Goal: Information Seeking & Learning: Check status

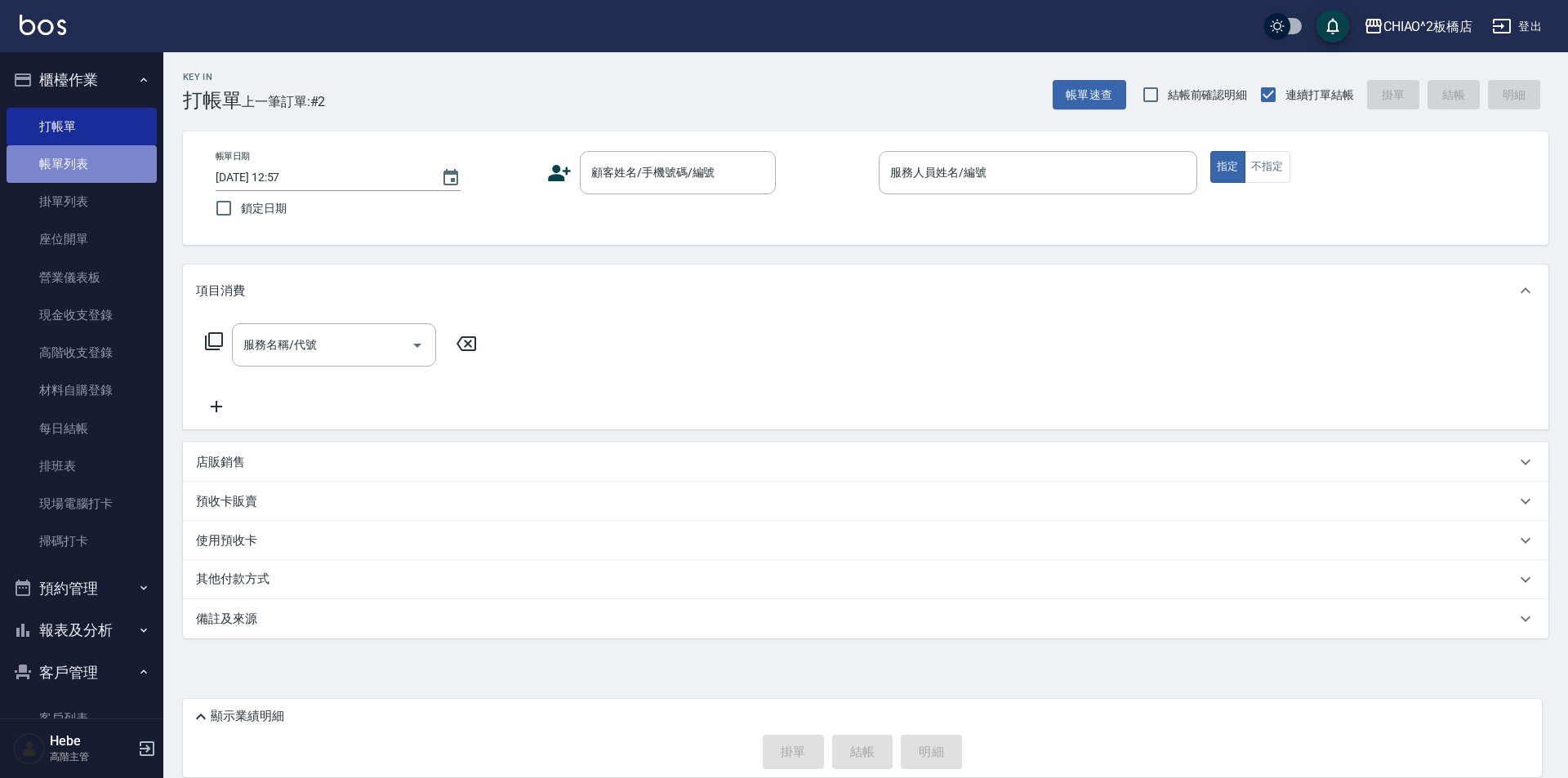
click at [83, 181] on link "帳單列表" at bounding box center [82, 164] width 151 height 38
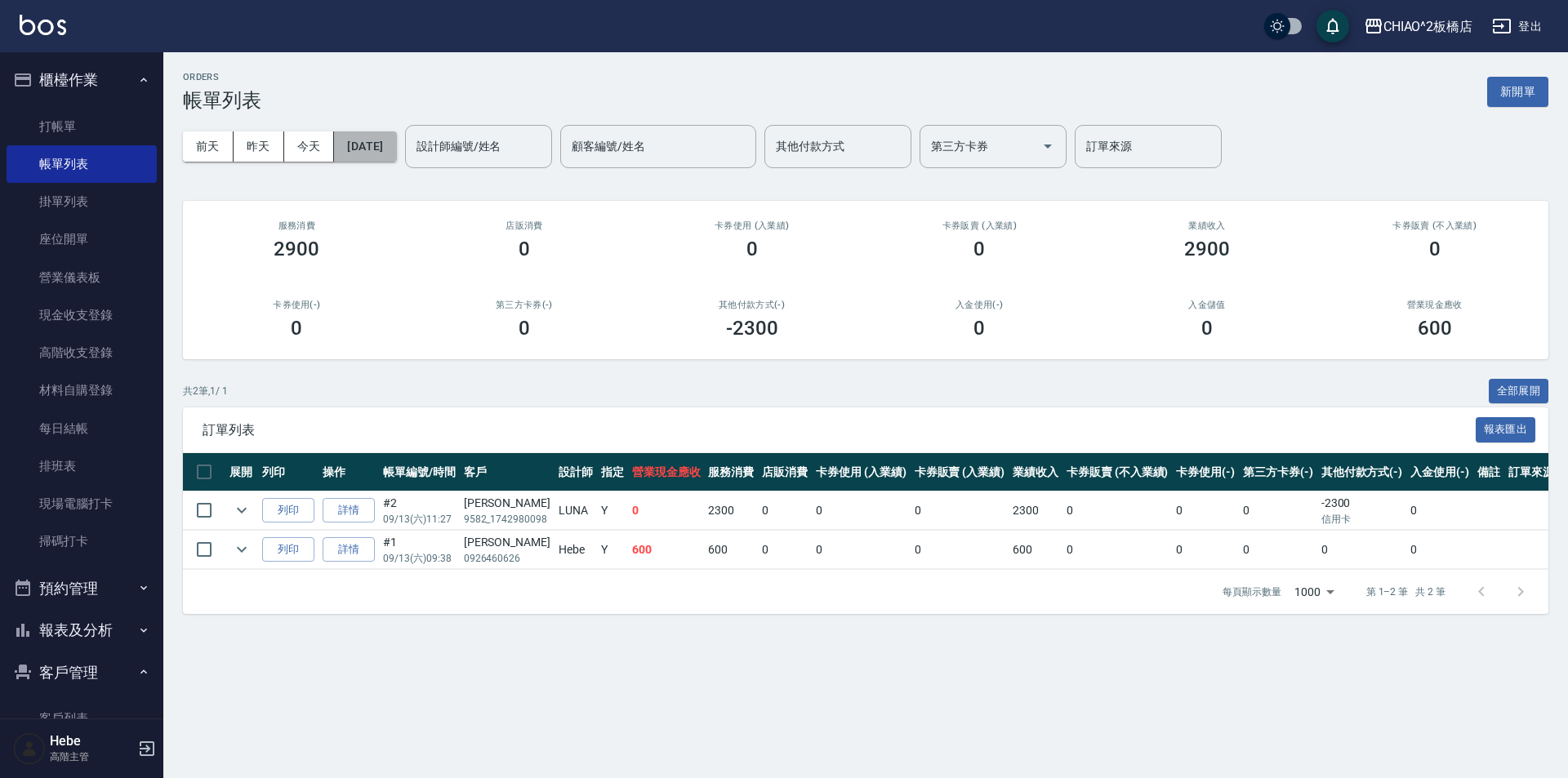
click at [371, 143] on button "[DATE]" at bounding box center [365, 147] width 62 height 30
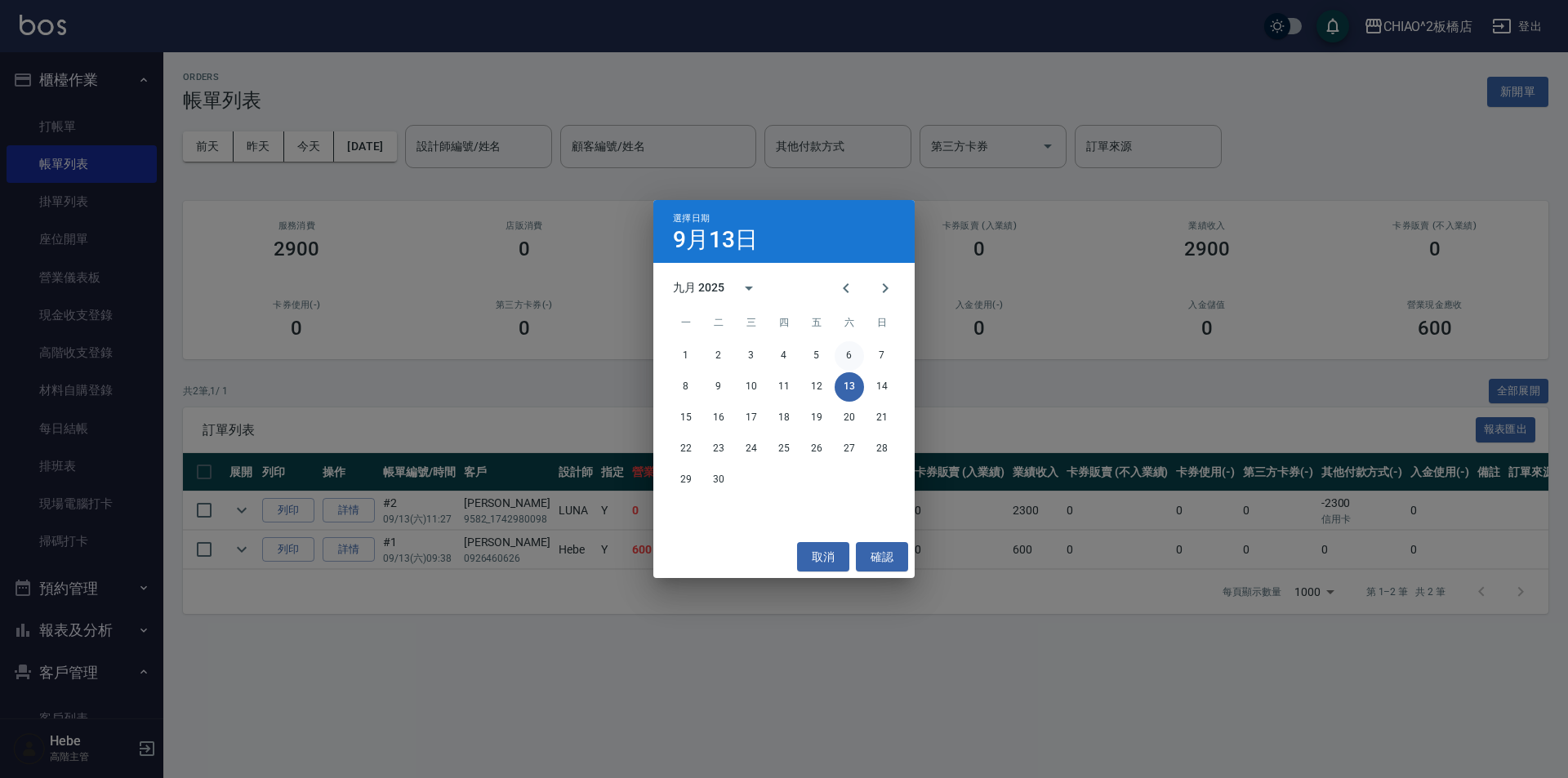
click at [851, 357] on button "6" at bounding box center [849, 356] width 29 height 29
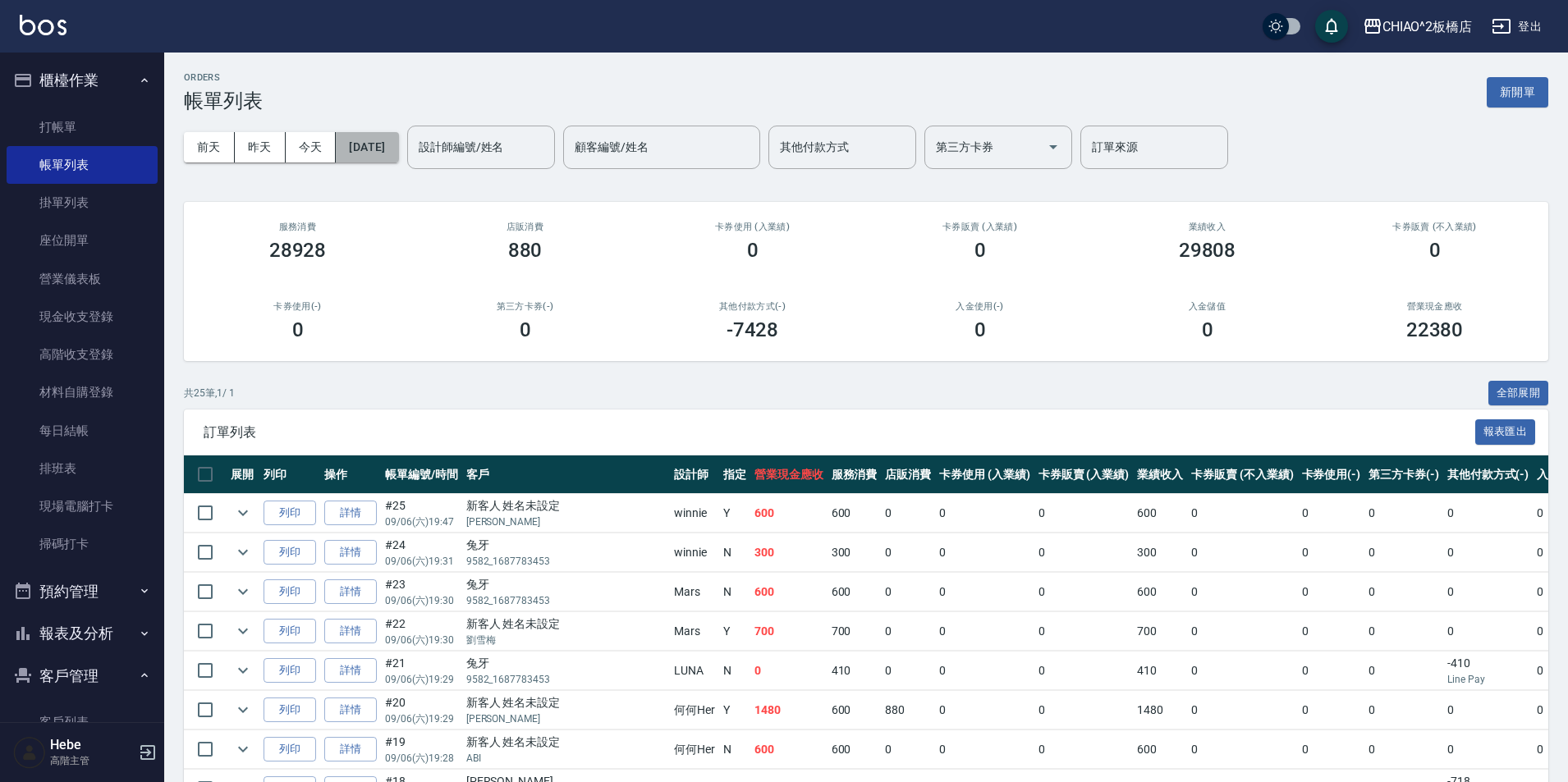
click at [368, 142] on button "[DATE]" at bounding box center [367, 148] width 62 height 30
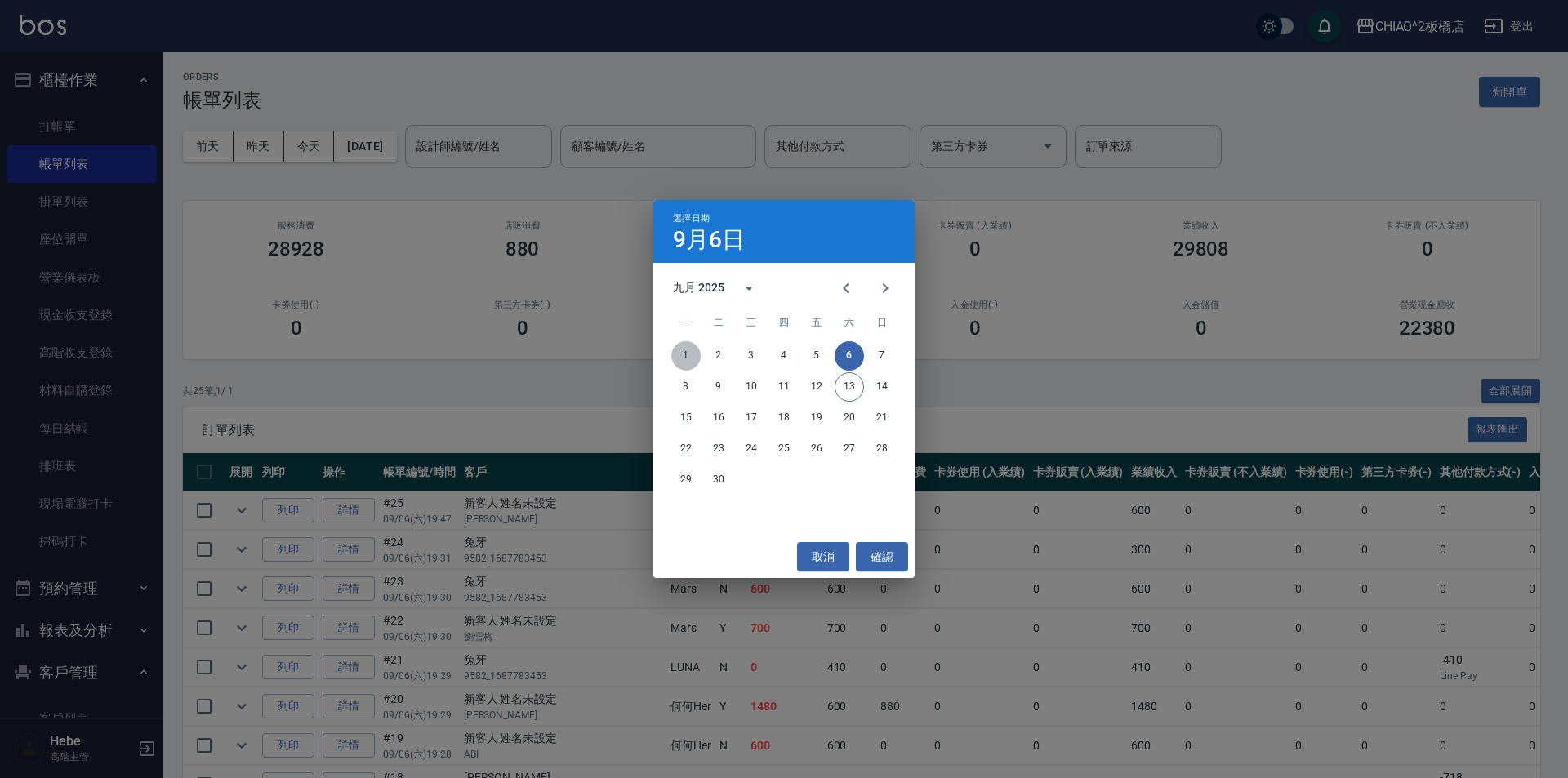
click at [683, 356] on button "1" at bounding box center [685, 356] width 29 height 29
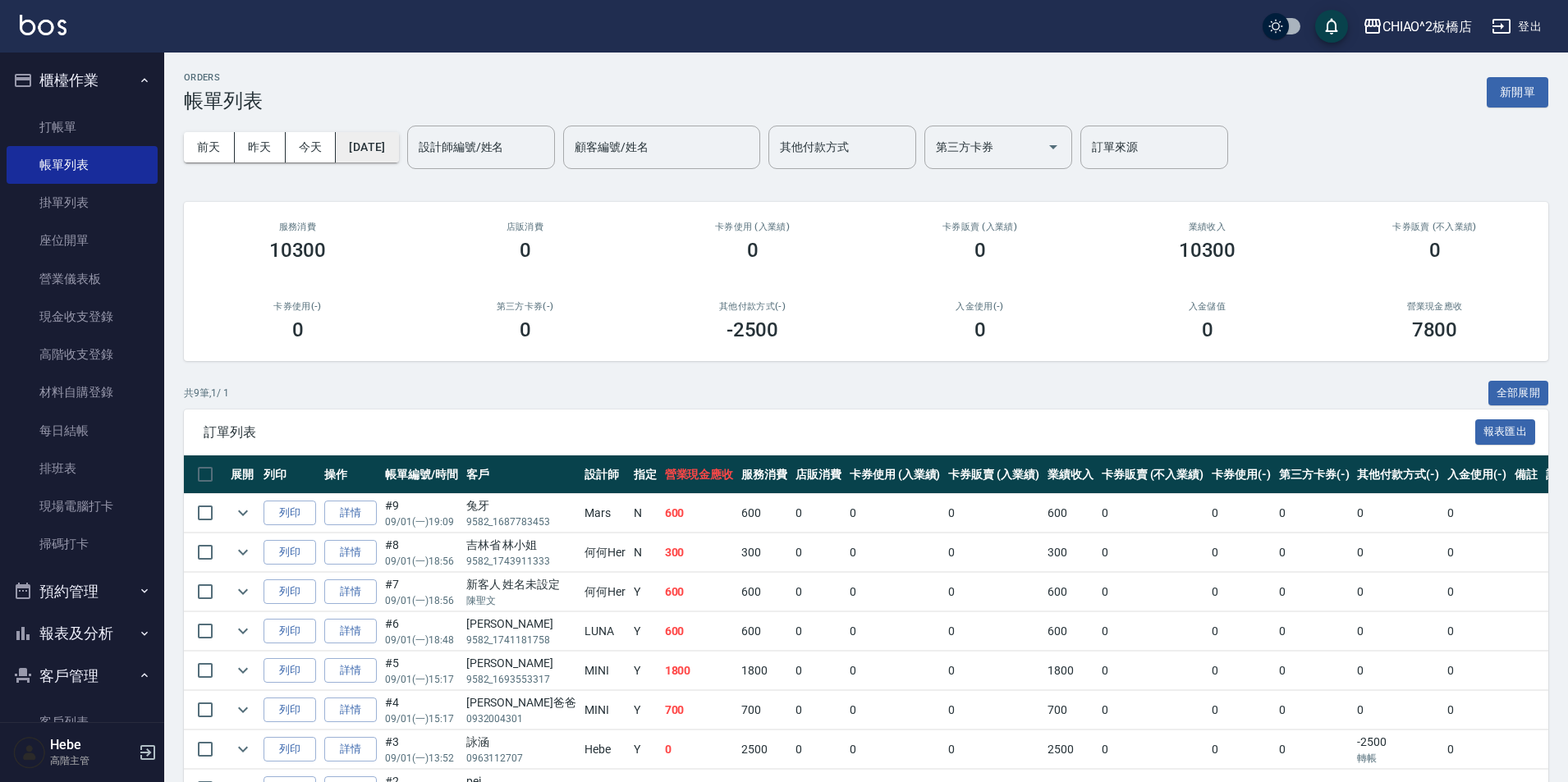
click at [381, 158] on button "[DATE]" at bounding box center [367, 148] width 62 height 30
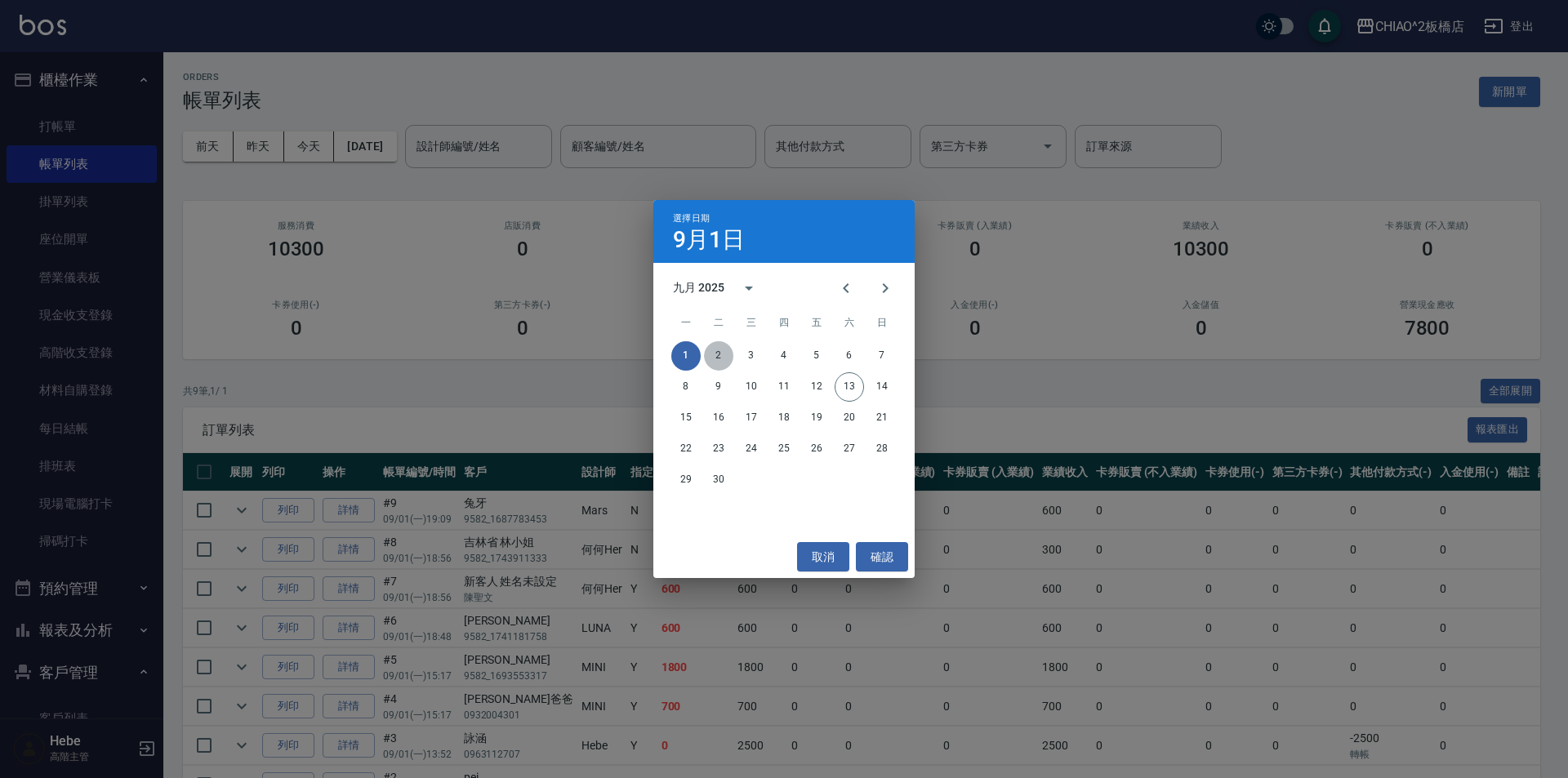
click at [716, 354] on button "2" at bounding box center [718, 356] width 29 height 29
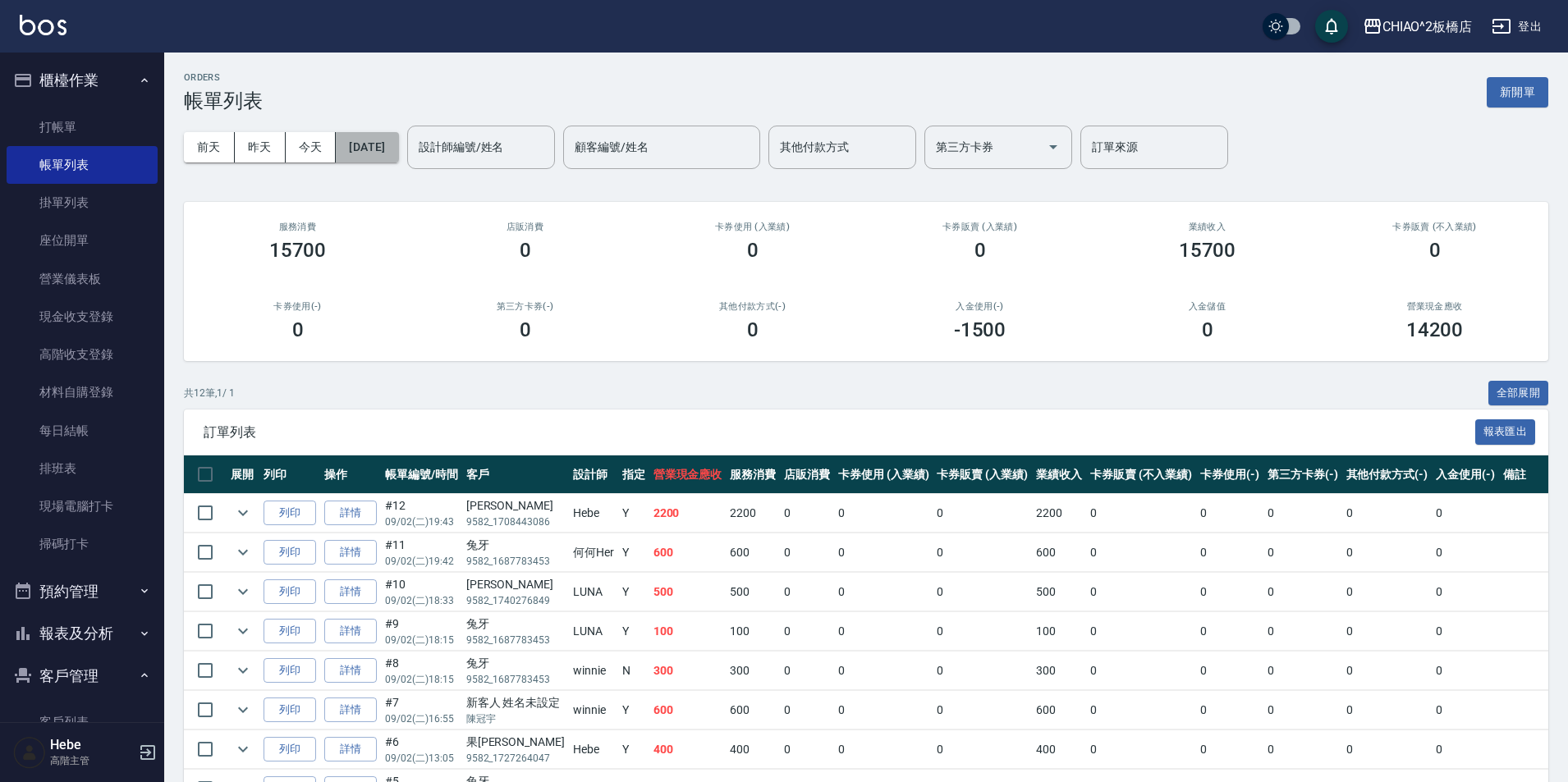
click at [398, 148] on button "[DATE]" at bounding box center [367, 148] width 62 height 30
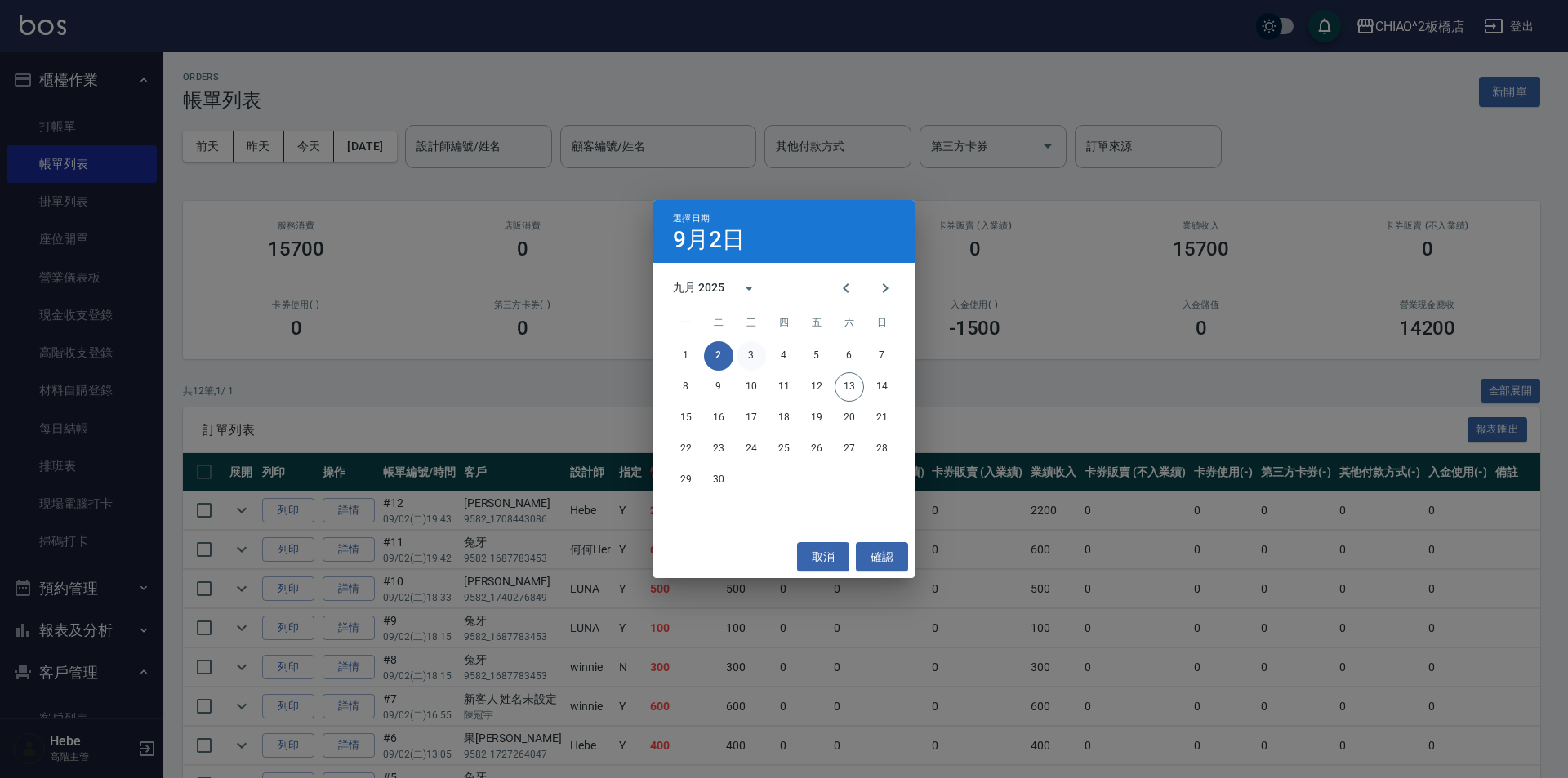
click at [744, 350] on button "3" at bounding box center [751, 356] width 29 height 29
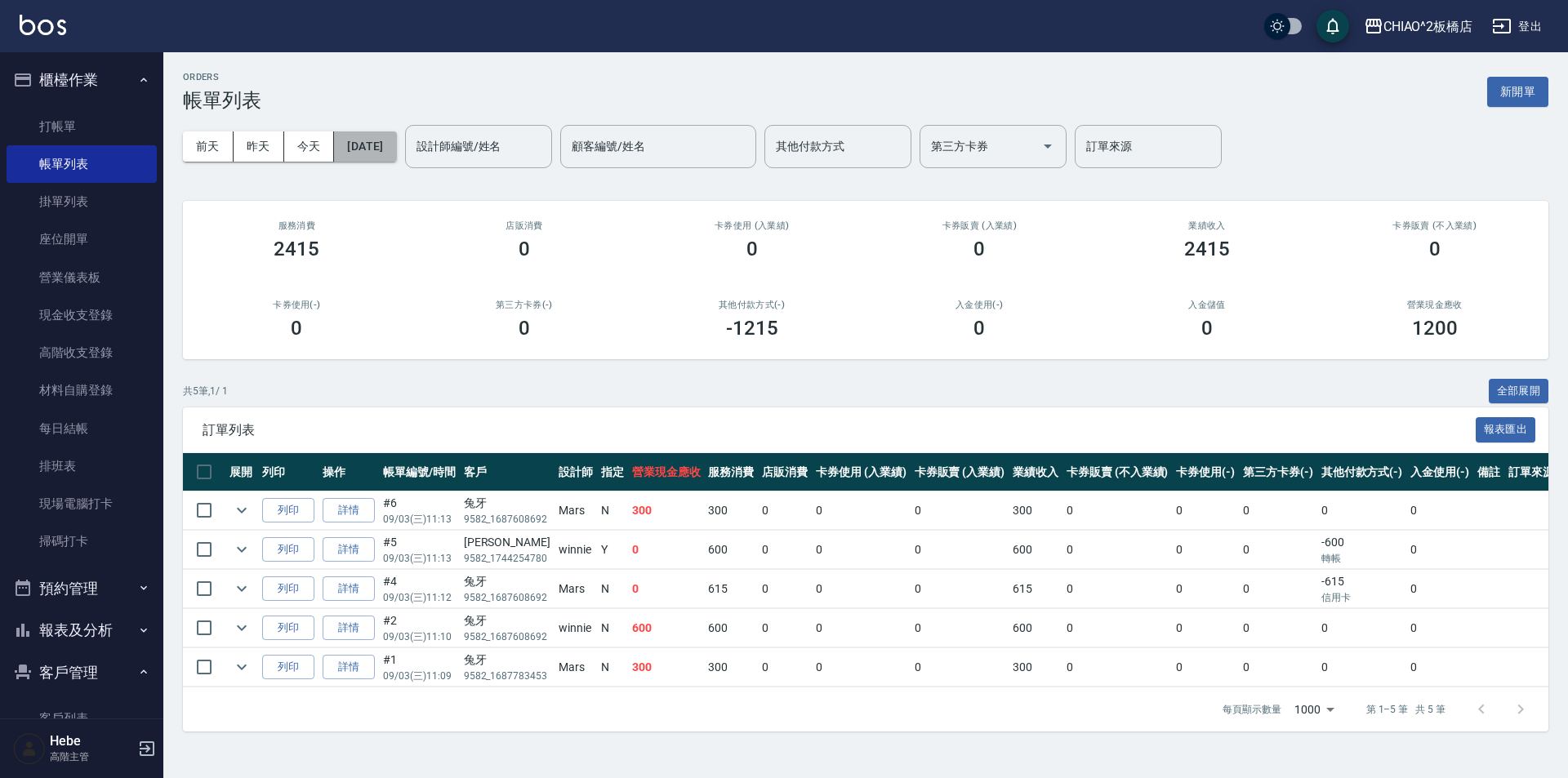
click at [380, 155] on button "[DATE]" at bounding box center [365, 147] width 62 height 30
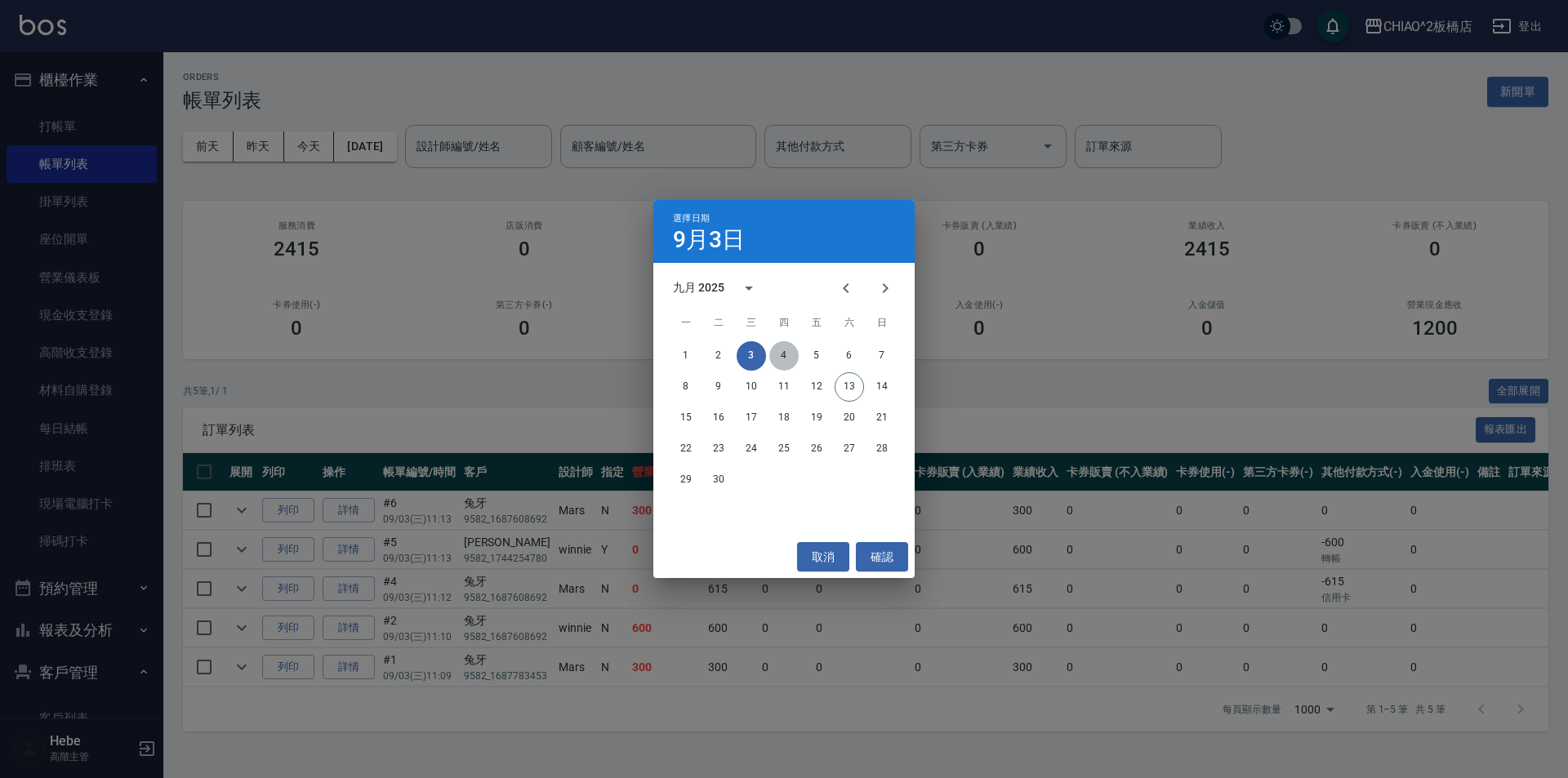
click at [791, 354] on button "4" at bounding box center [784, 356] width 29 height 29
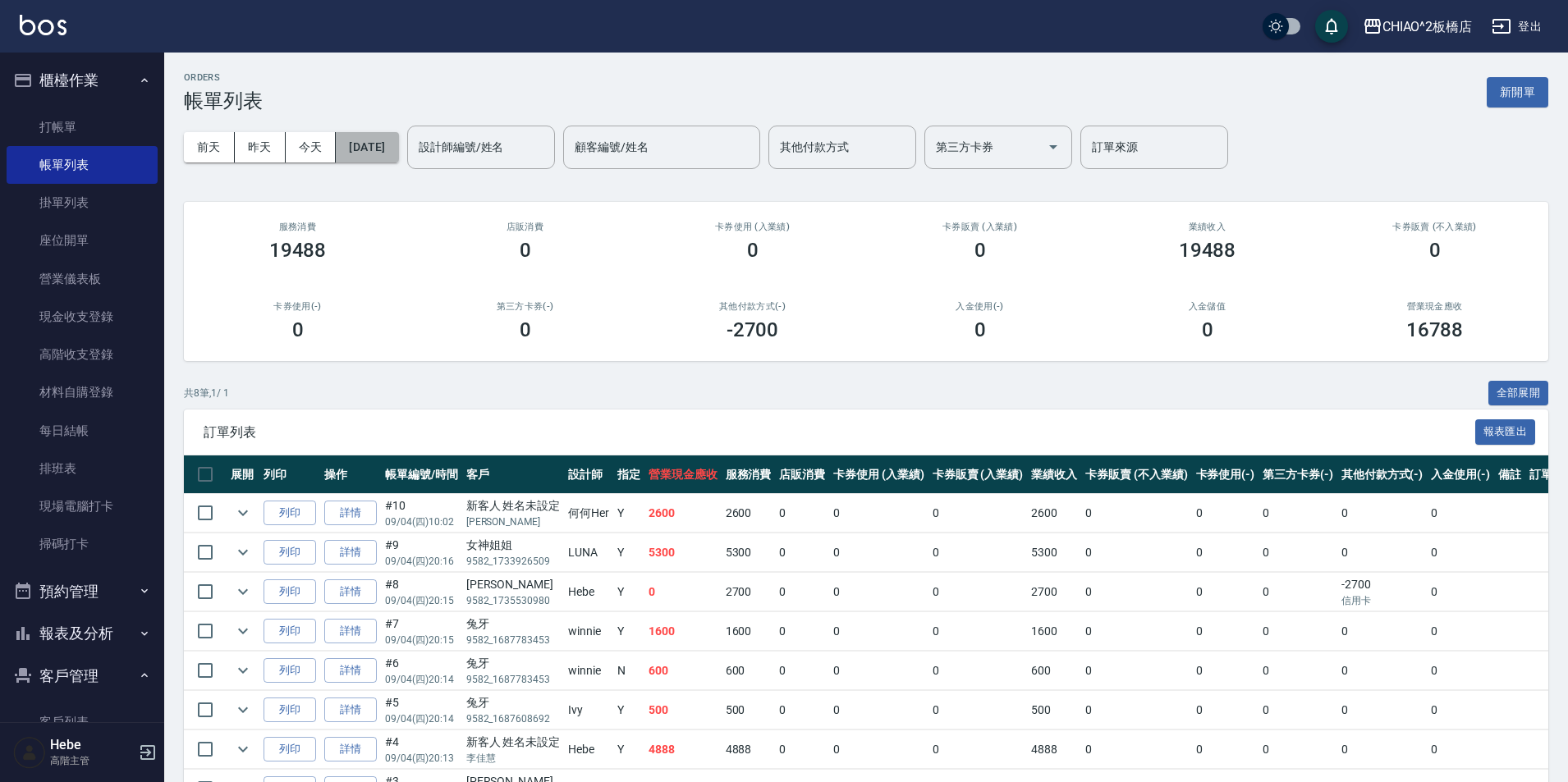
click at [374, 147] on button "[DATE]" at bounding box center [367, 148] width 62 height 30
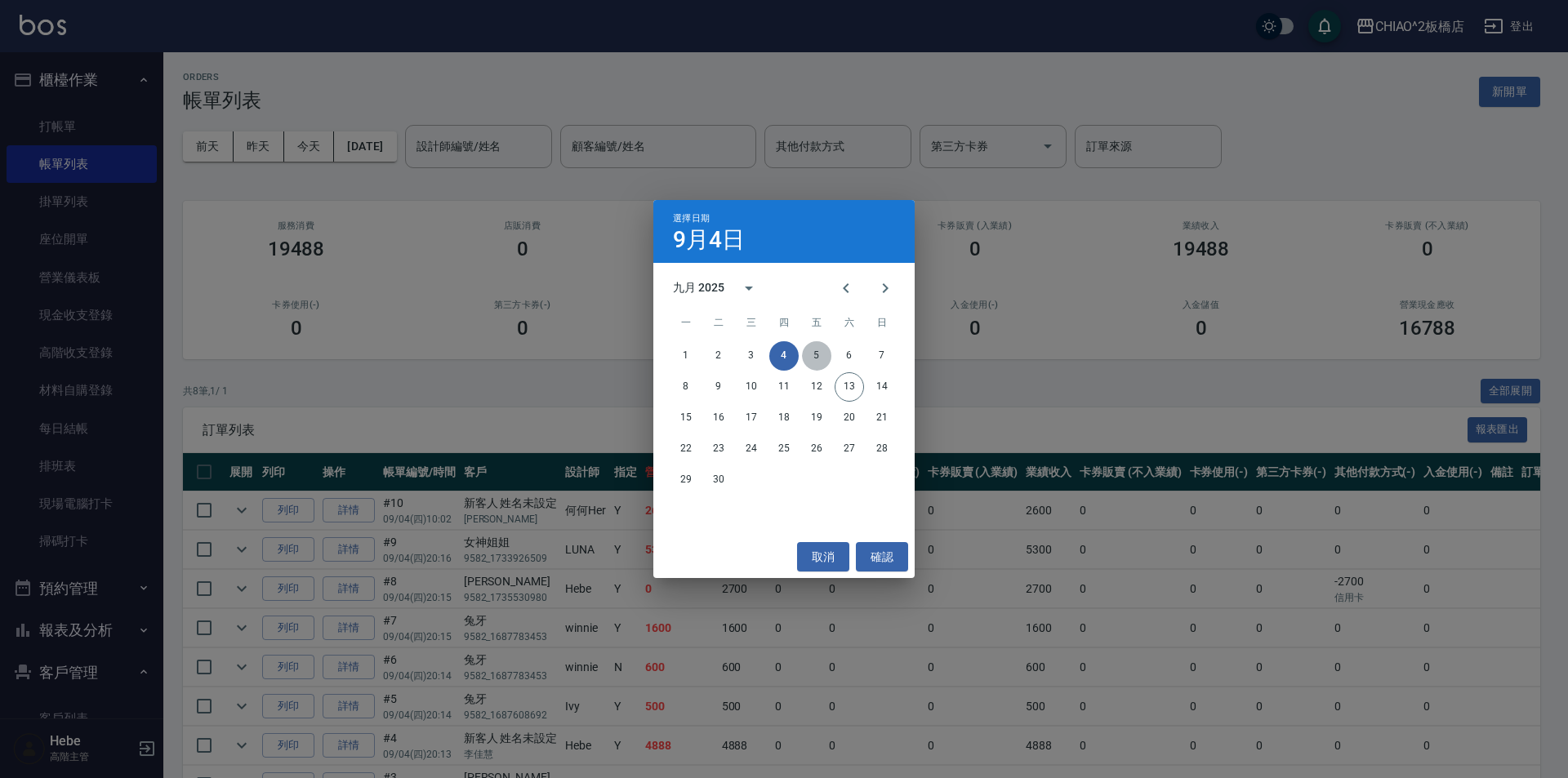
click at [816, 360] on button "5" at bounding box center [816, 356] width 29 height 29
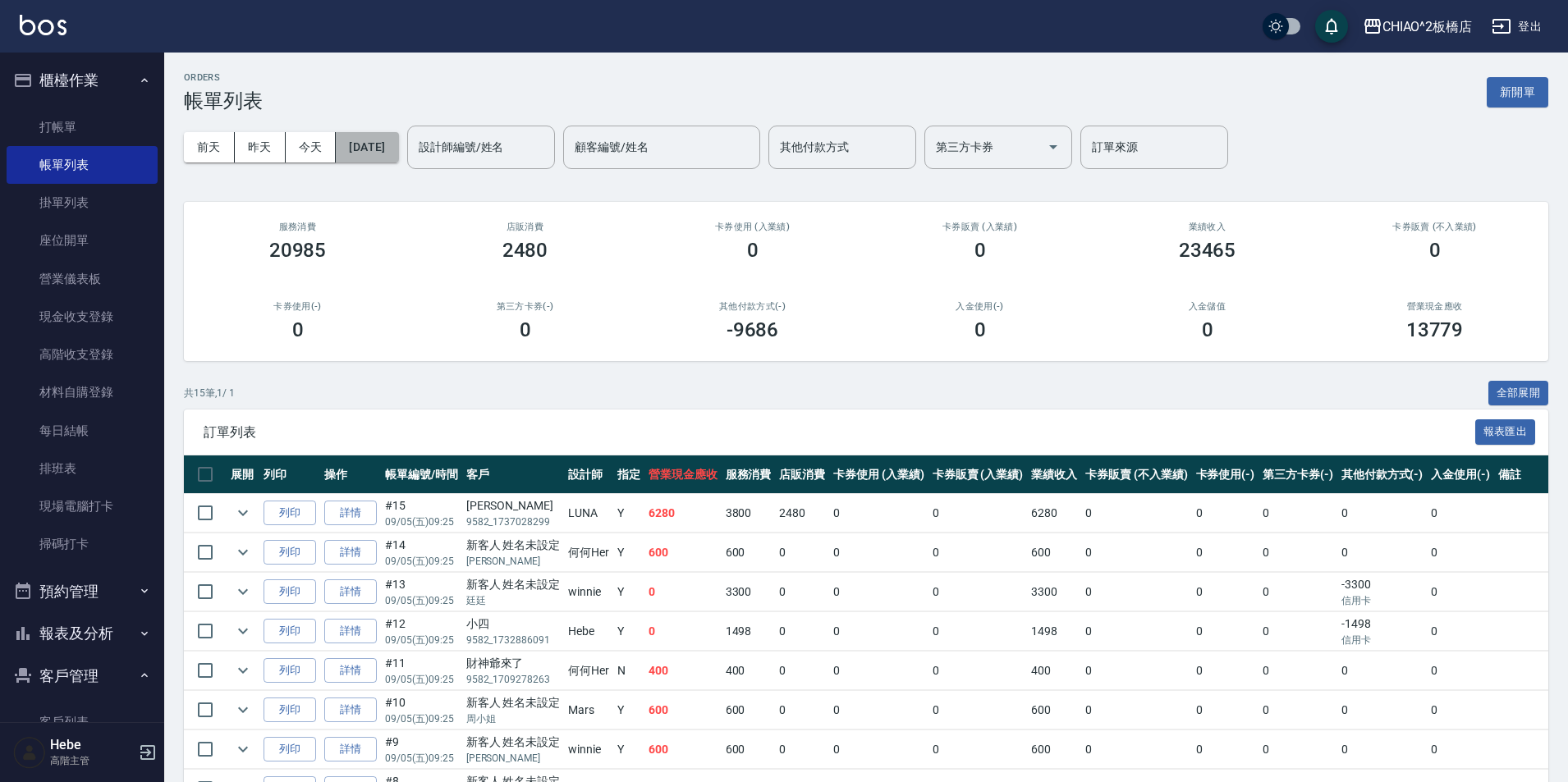
click at [363, 156] on button "[DATE]" at bounding box center [367, 148] width 62 height 30
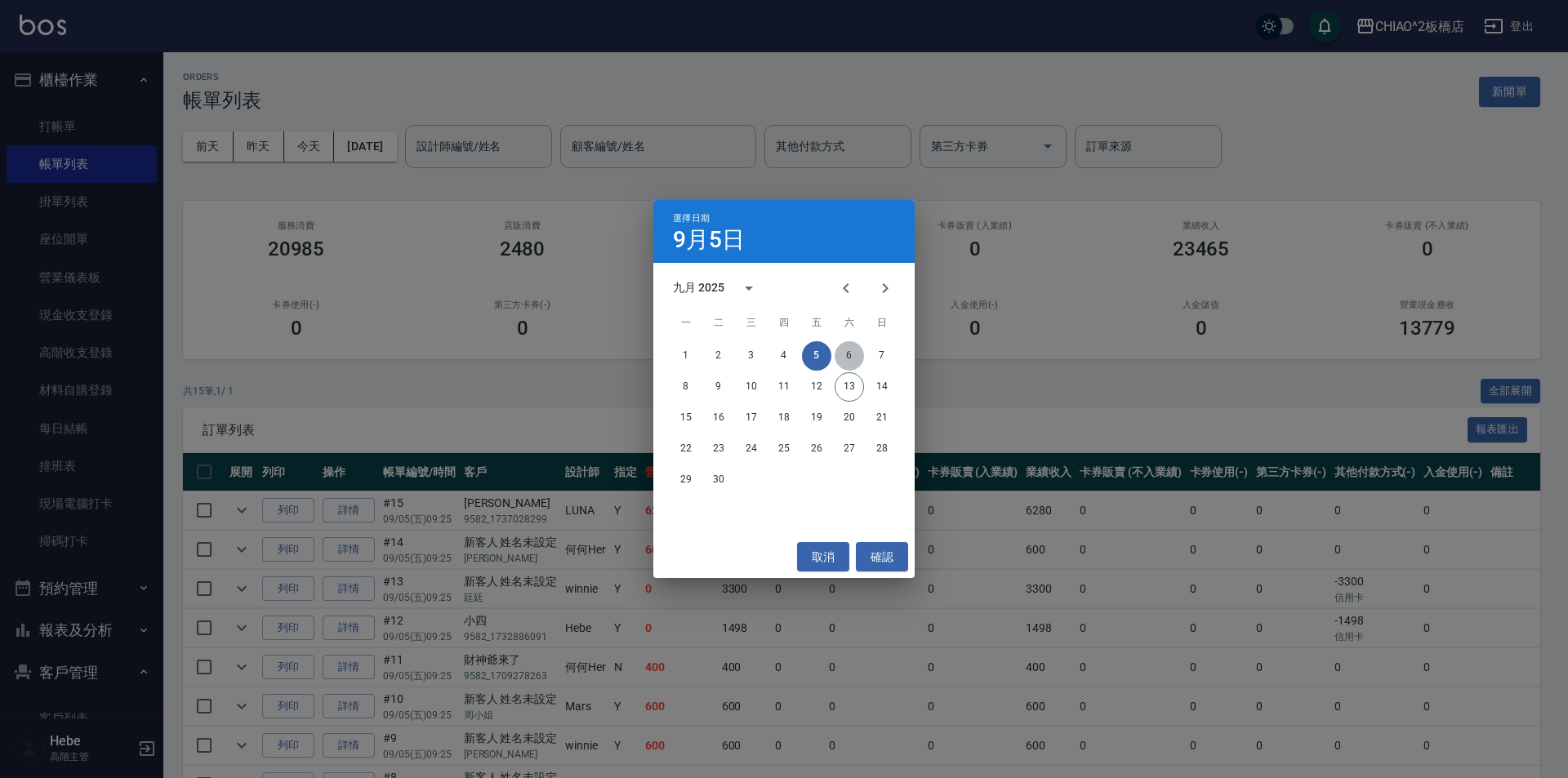
click at [845, 355] on button "6" at bounding box center [849, 356] width 29 height 29
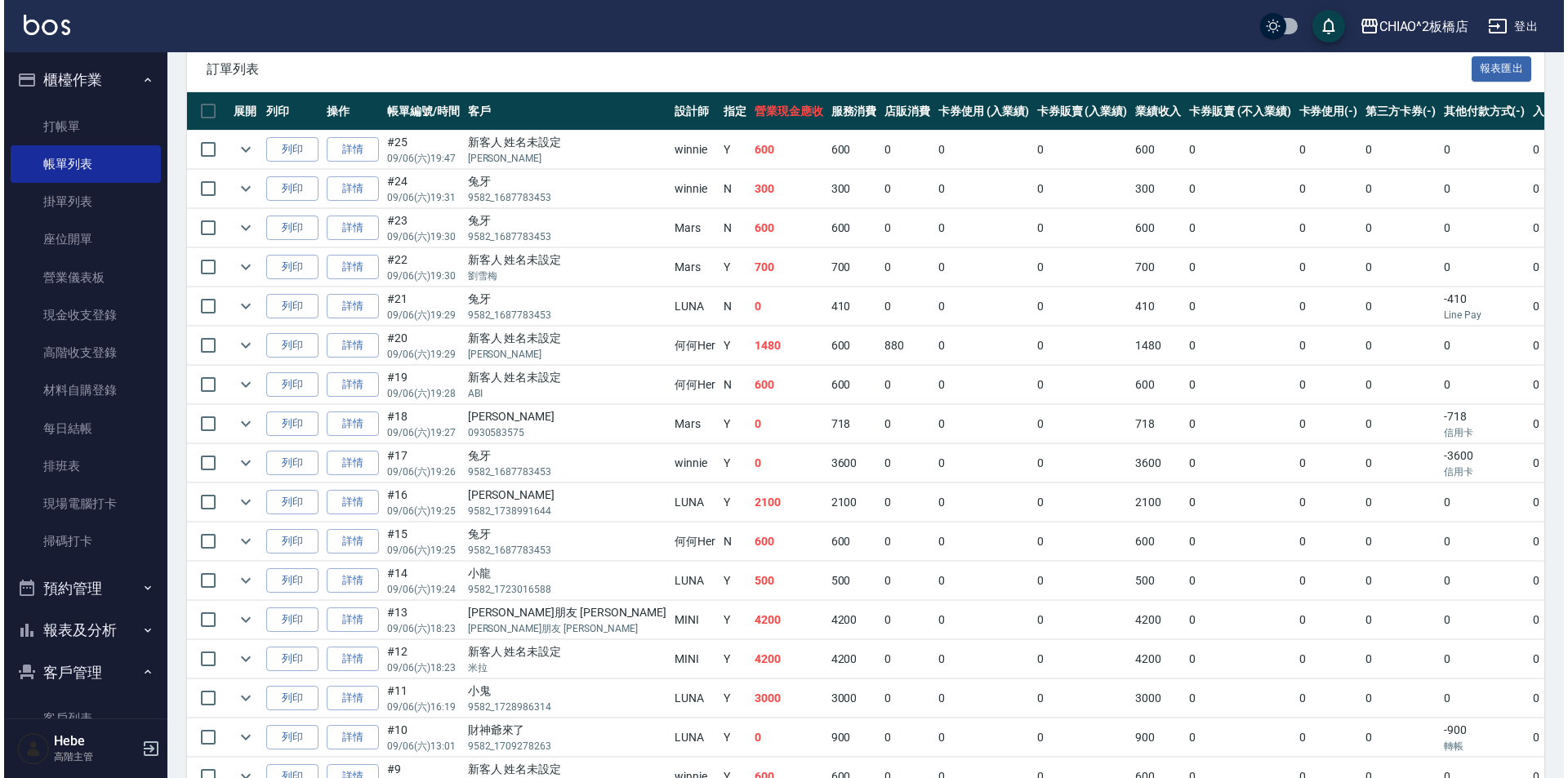
scroll to position [34, 0]
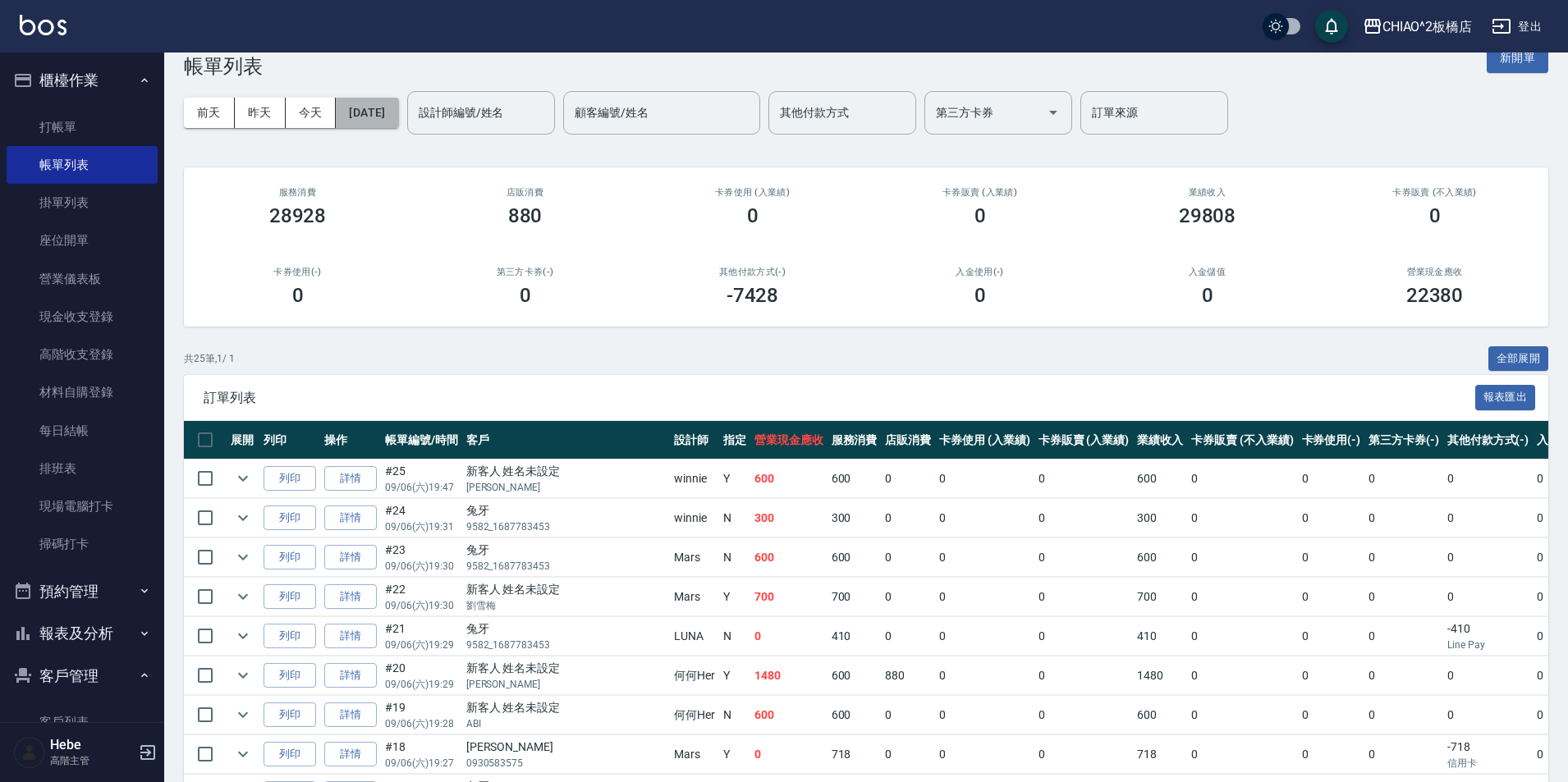
click at [389, 102] on button "[DATE]" at bounding box center [367, 113] width 62 height 30
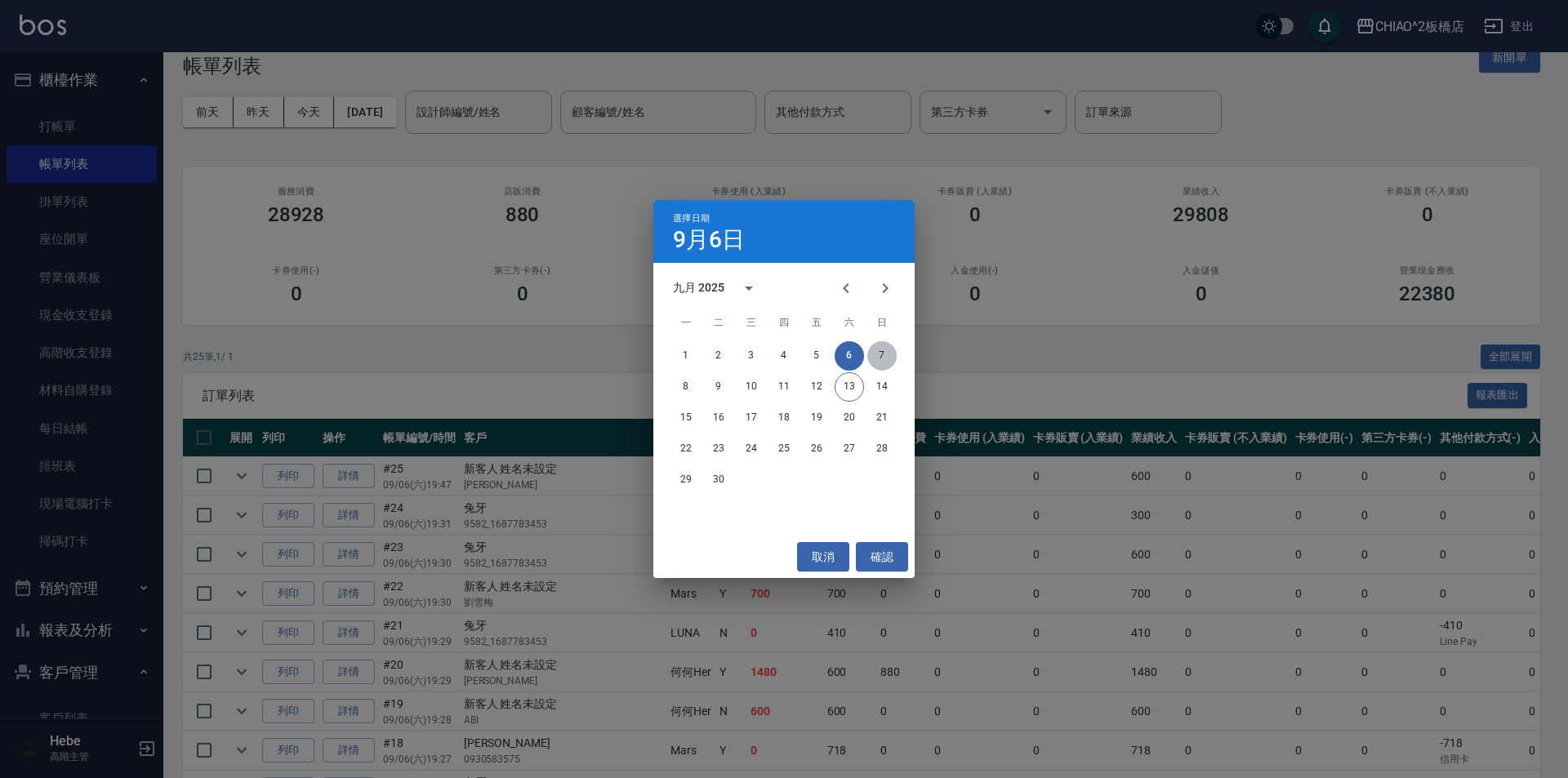
click at [886, 354] on button "7" at bounding box center [882, 356] width 29 height 29
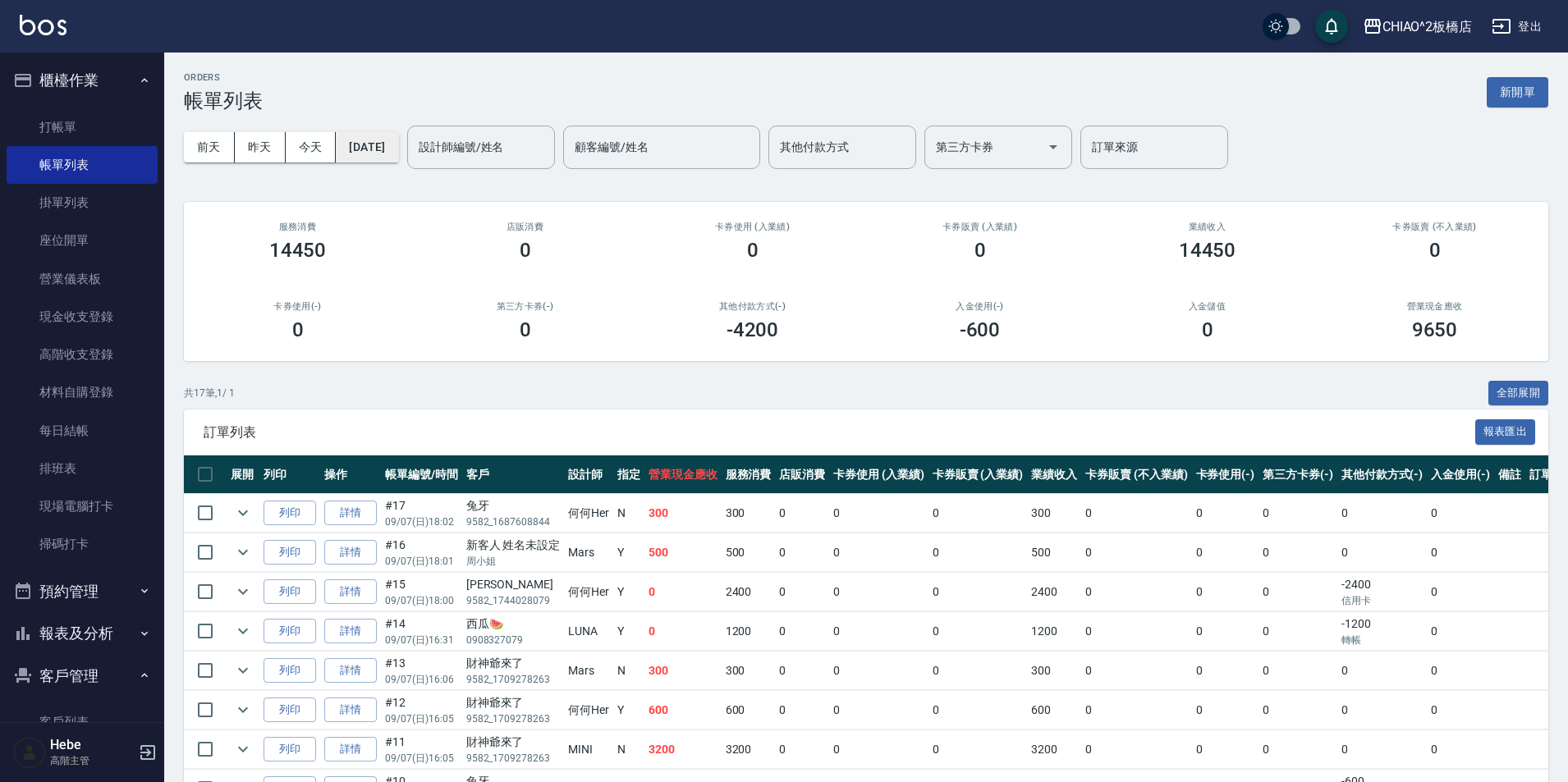
click at [357, 149] on button "[DATE]" at bounding box center [367, 148] width 62 height 30
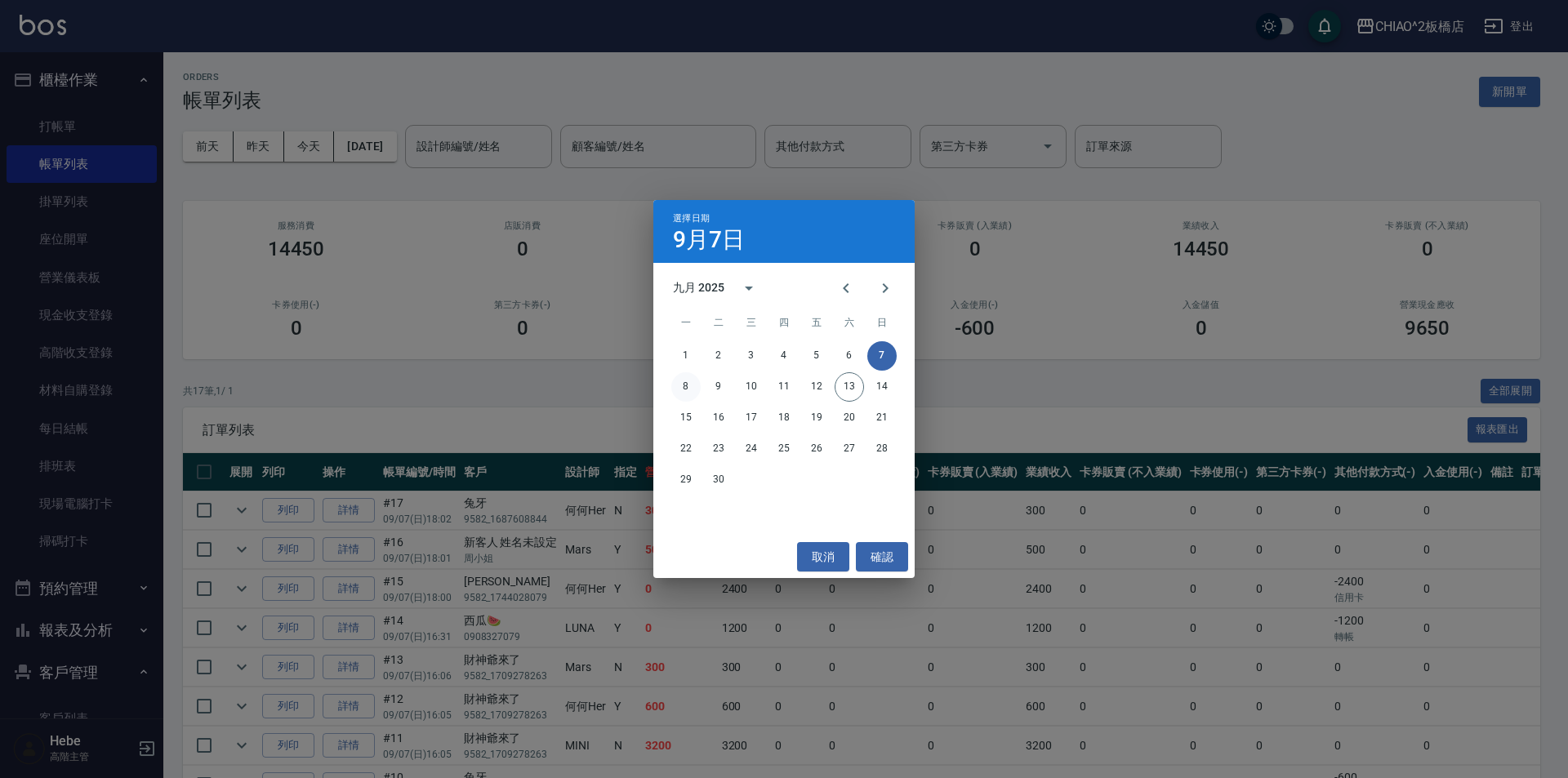
click at [686, 387] on button "8" at bounding box center [685, 387] width 29 height 29
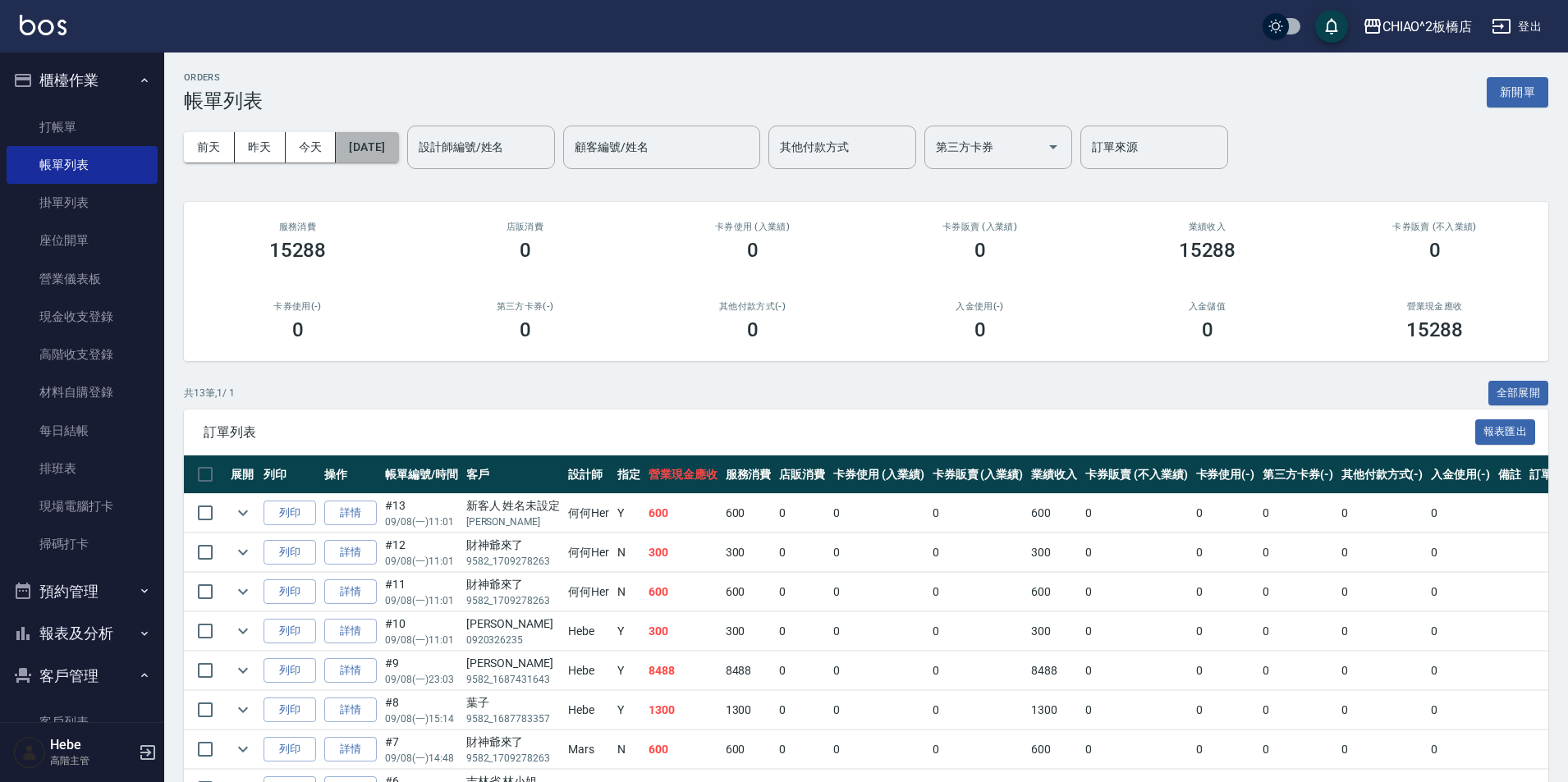
click at [372, 138] on button "[DATE]" at bounding box center [367, 148] width 62 height 30
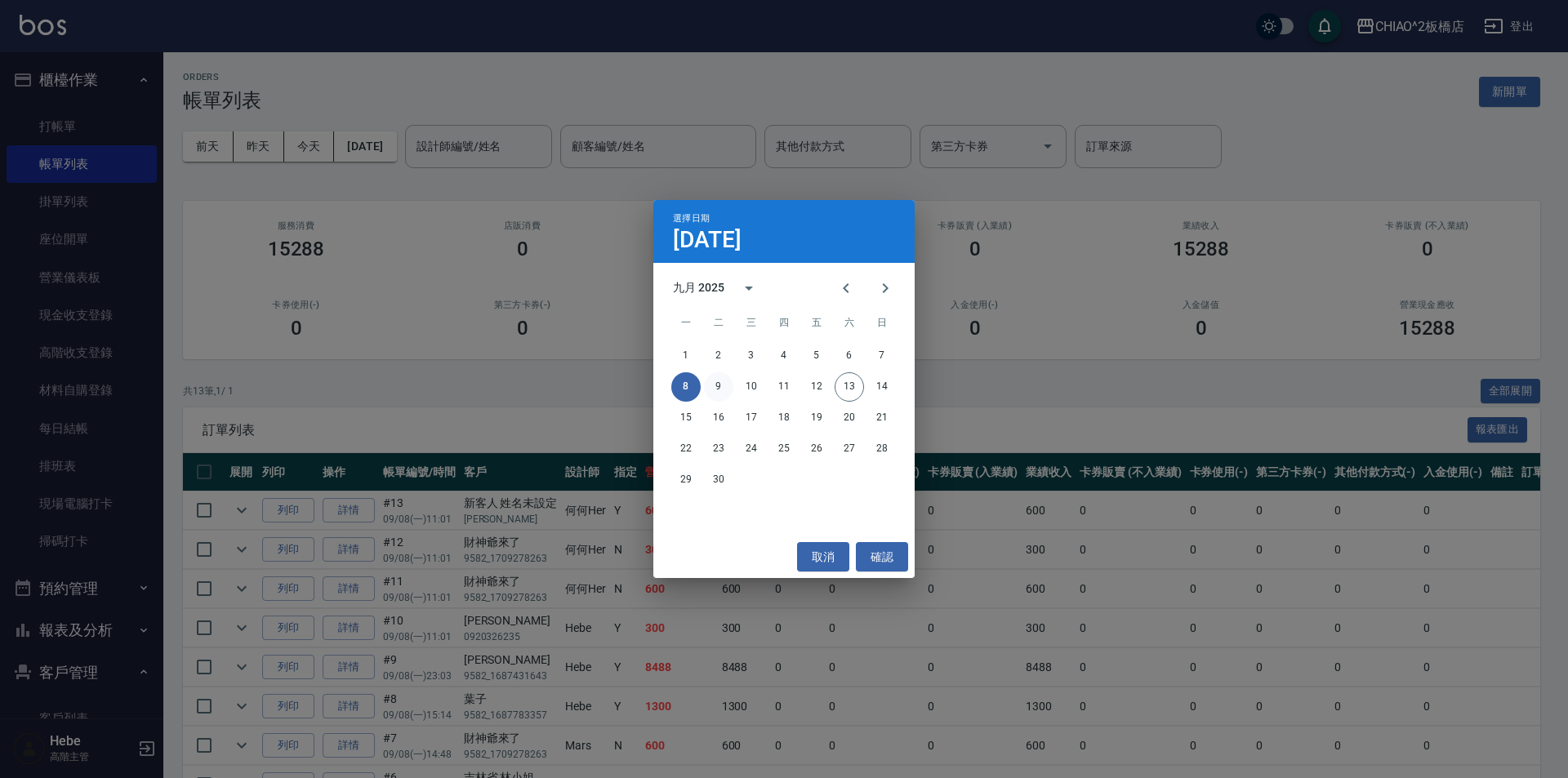
click at [714, 386] on button "9" at bounding box center [718, 387] width 29 height 29
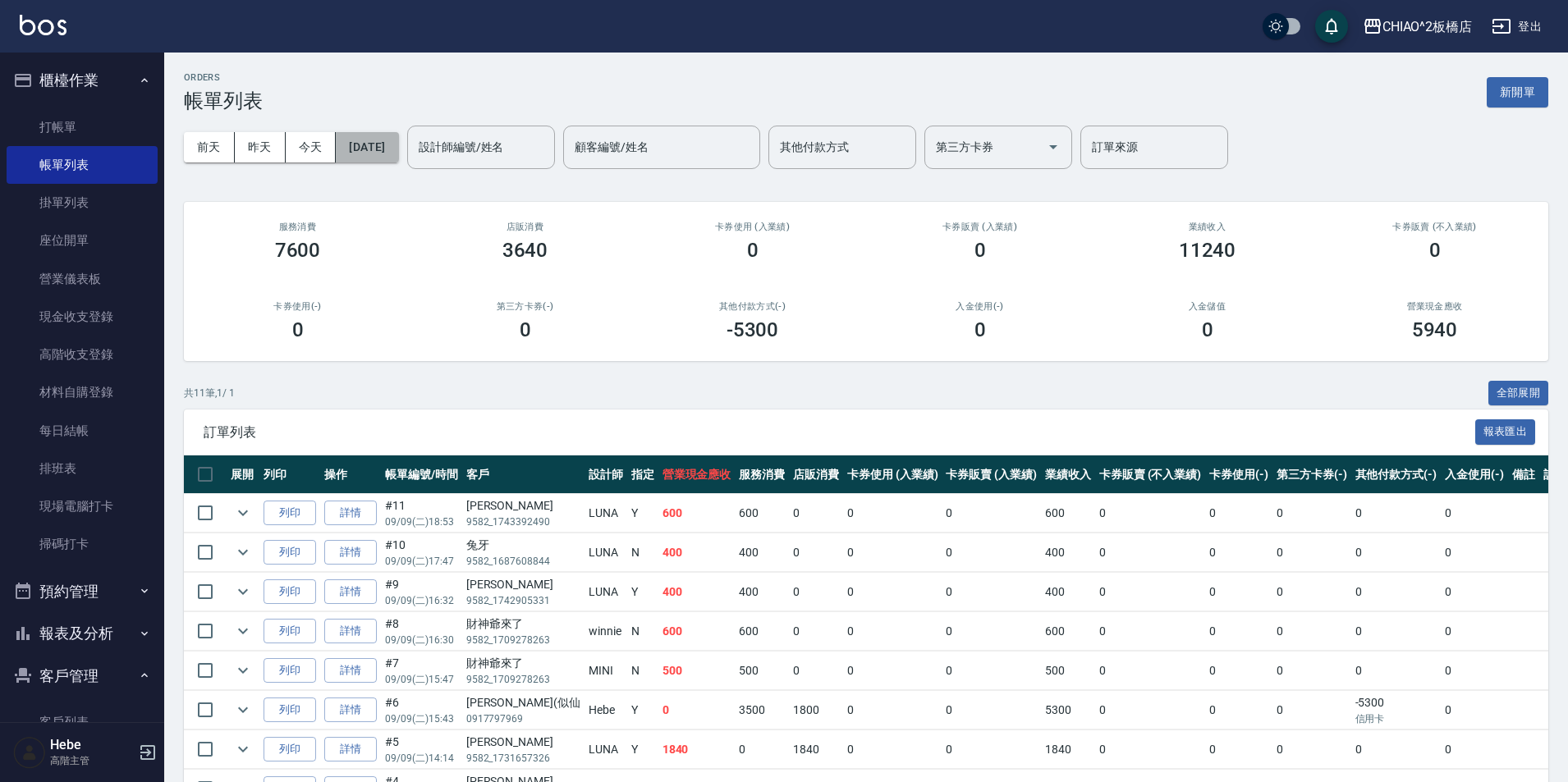
click at [394, 151] on button "[DATE]" at bounding box center [367, 148] width 62 height 30
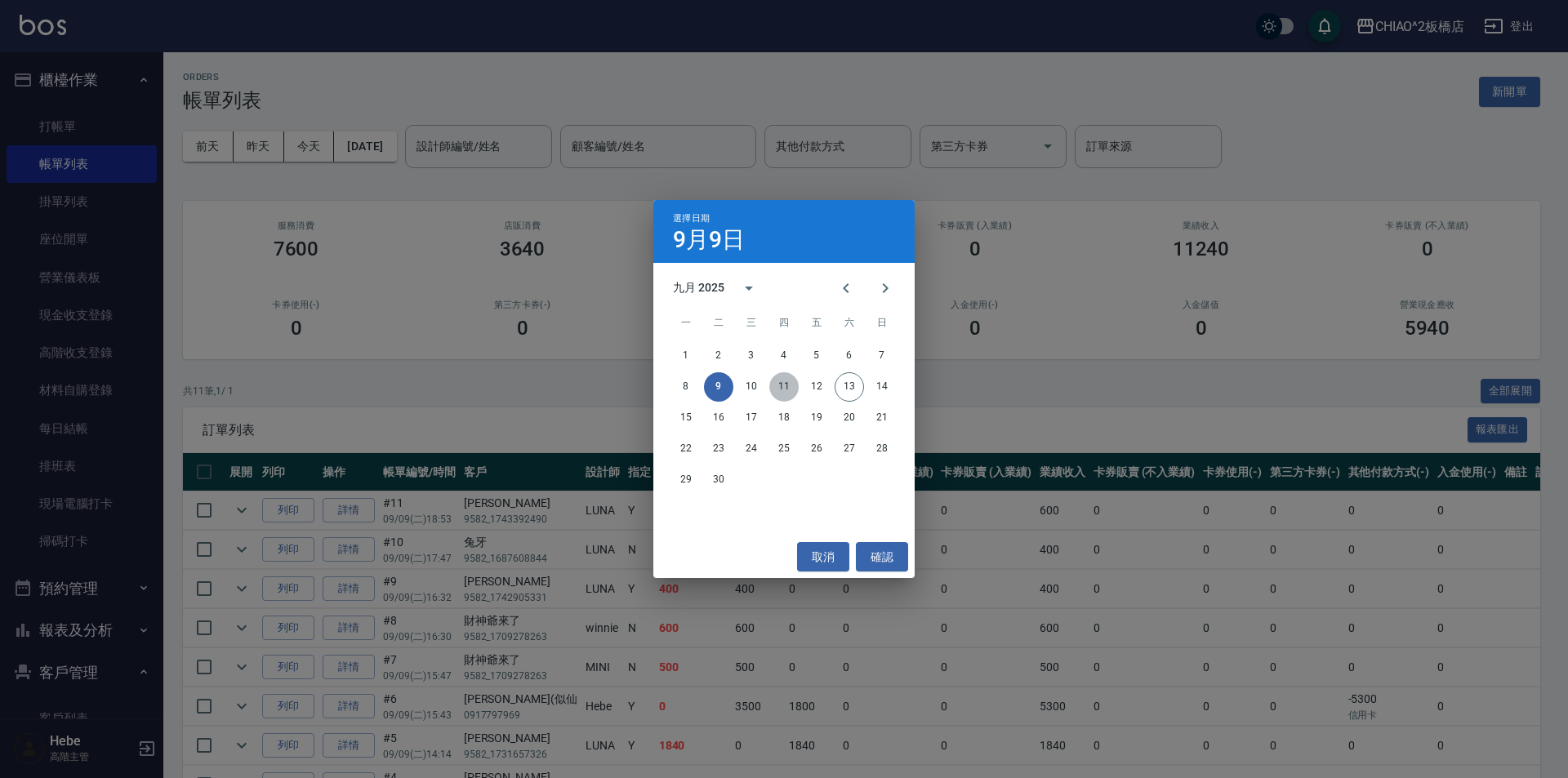
click at [781, 389] on button "11" at bounding box center [784, 387] width 29 height 29
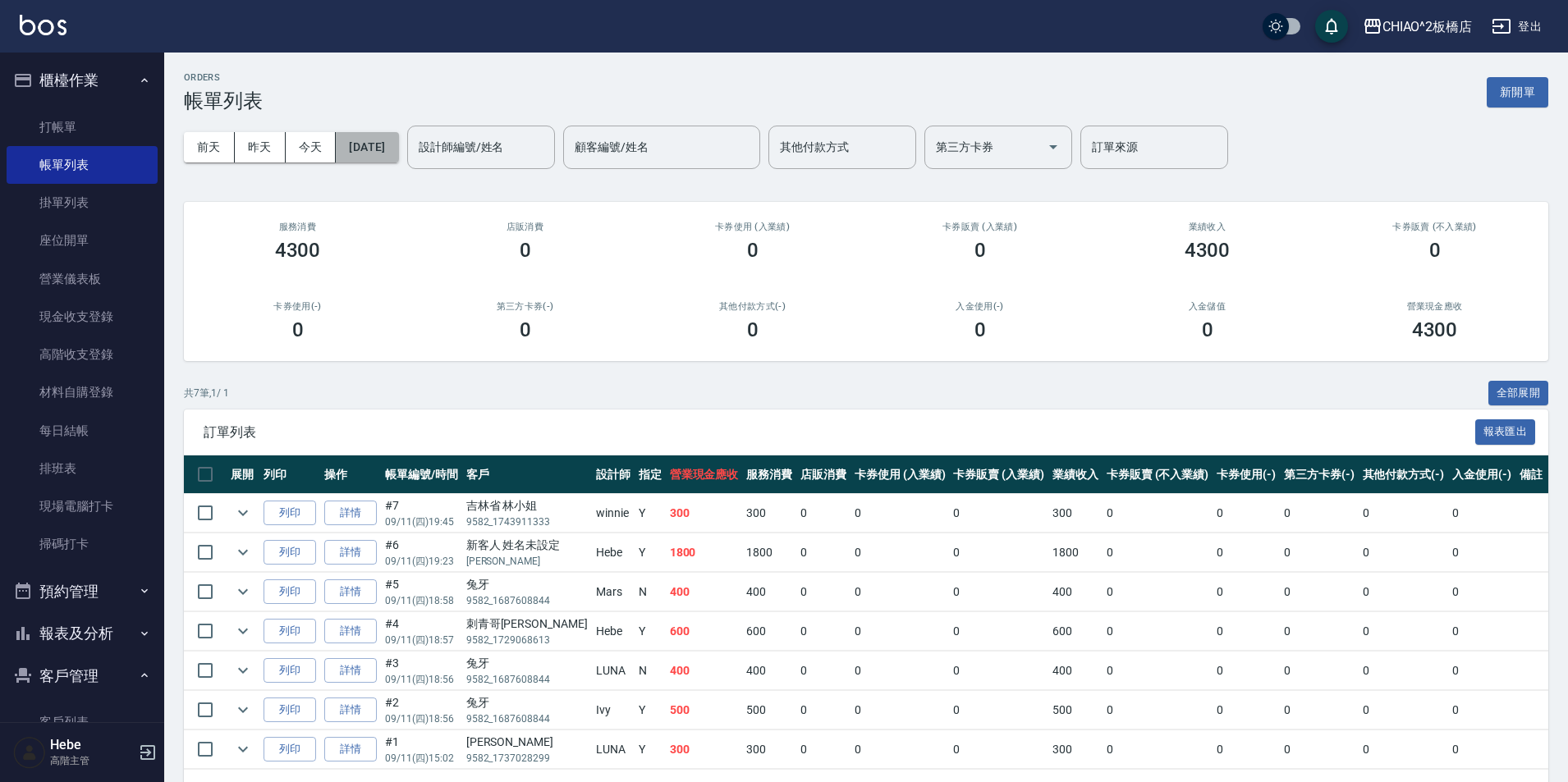
click at [389, 140] on button "[DATE]" at bounding box center [367, 148] width 62 height 30
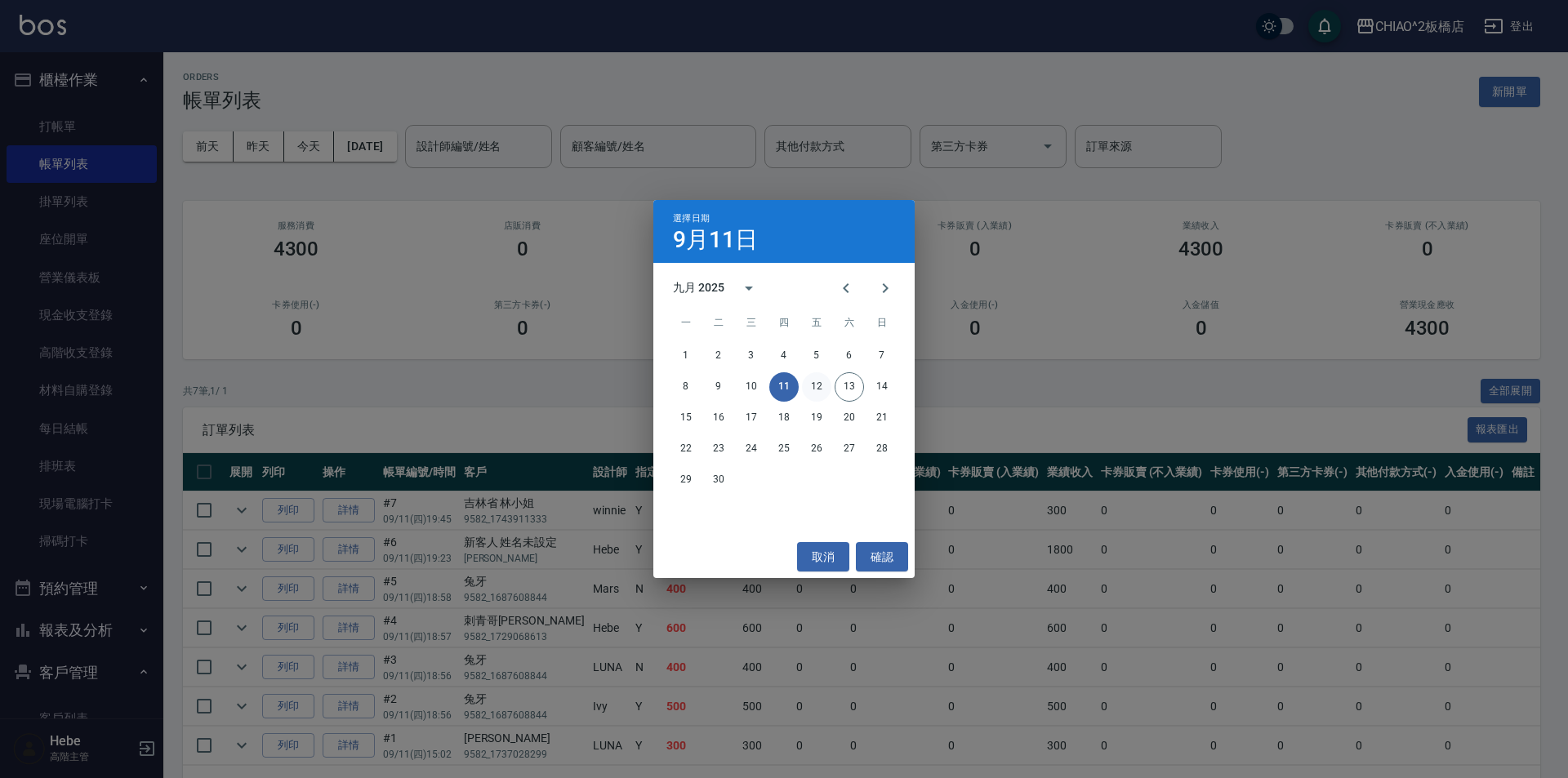
click at [820, 392] on button "12" at bounding box center [816, 387] width 29 height 29
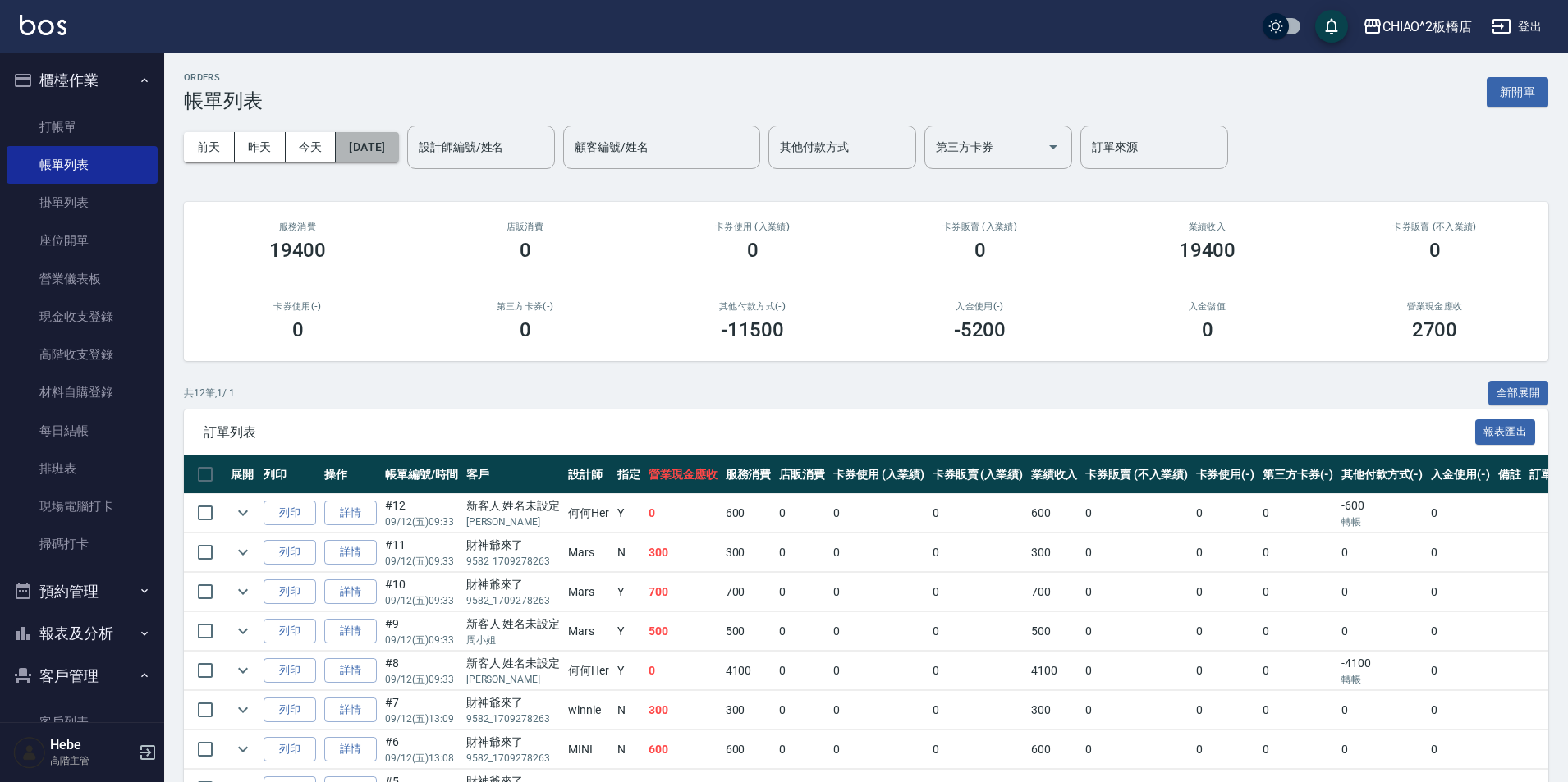
click at [398, 146] on button "[DATE]" at bounding box center [367, 148] width 62 height 30
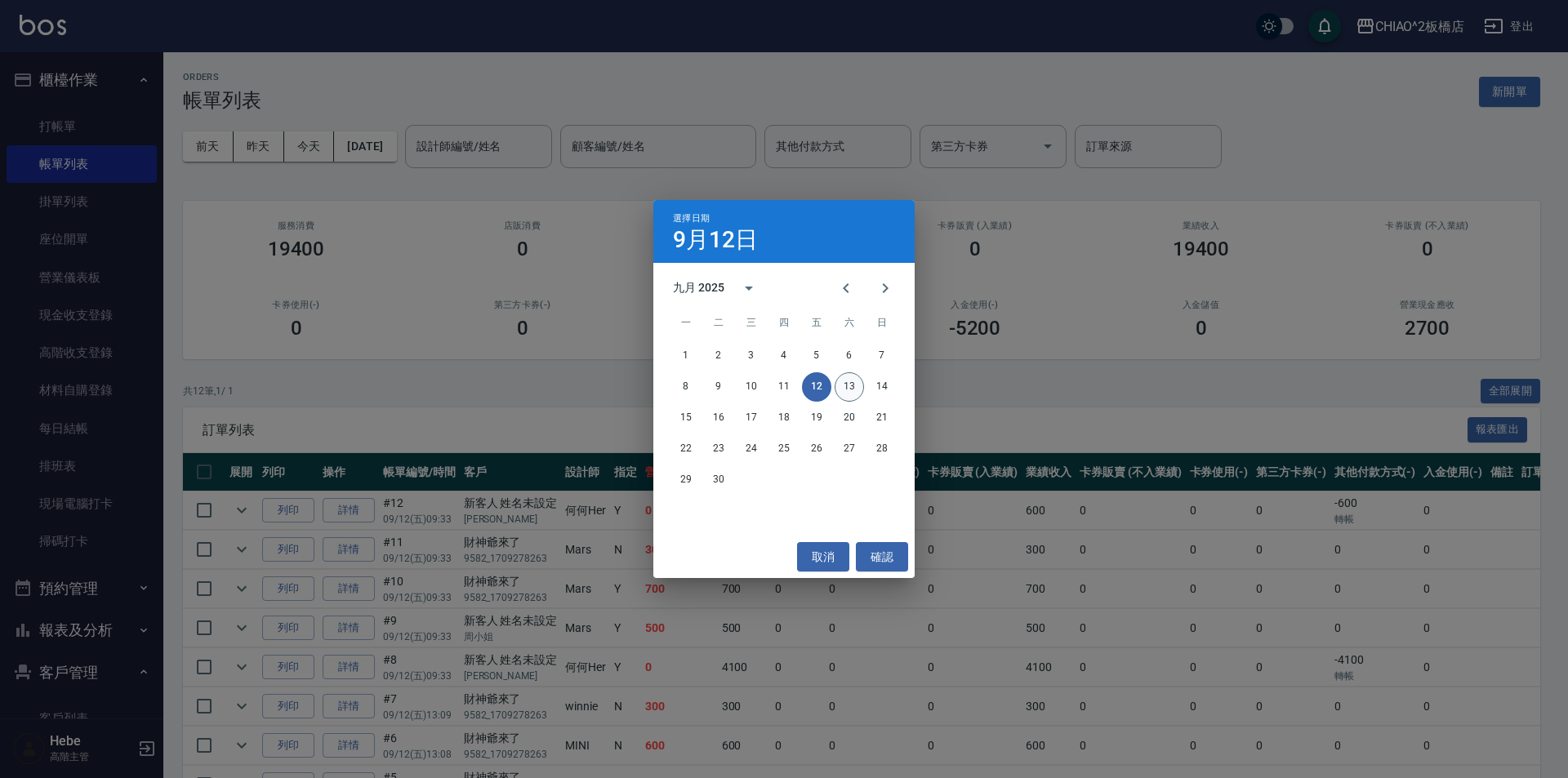
click at [855, 391] on button "13" at bounding box center [849, 387] width 29 height 29
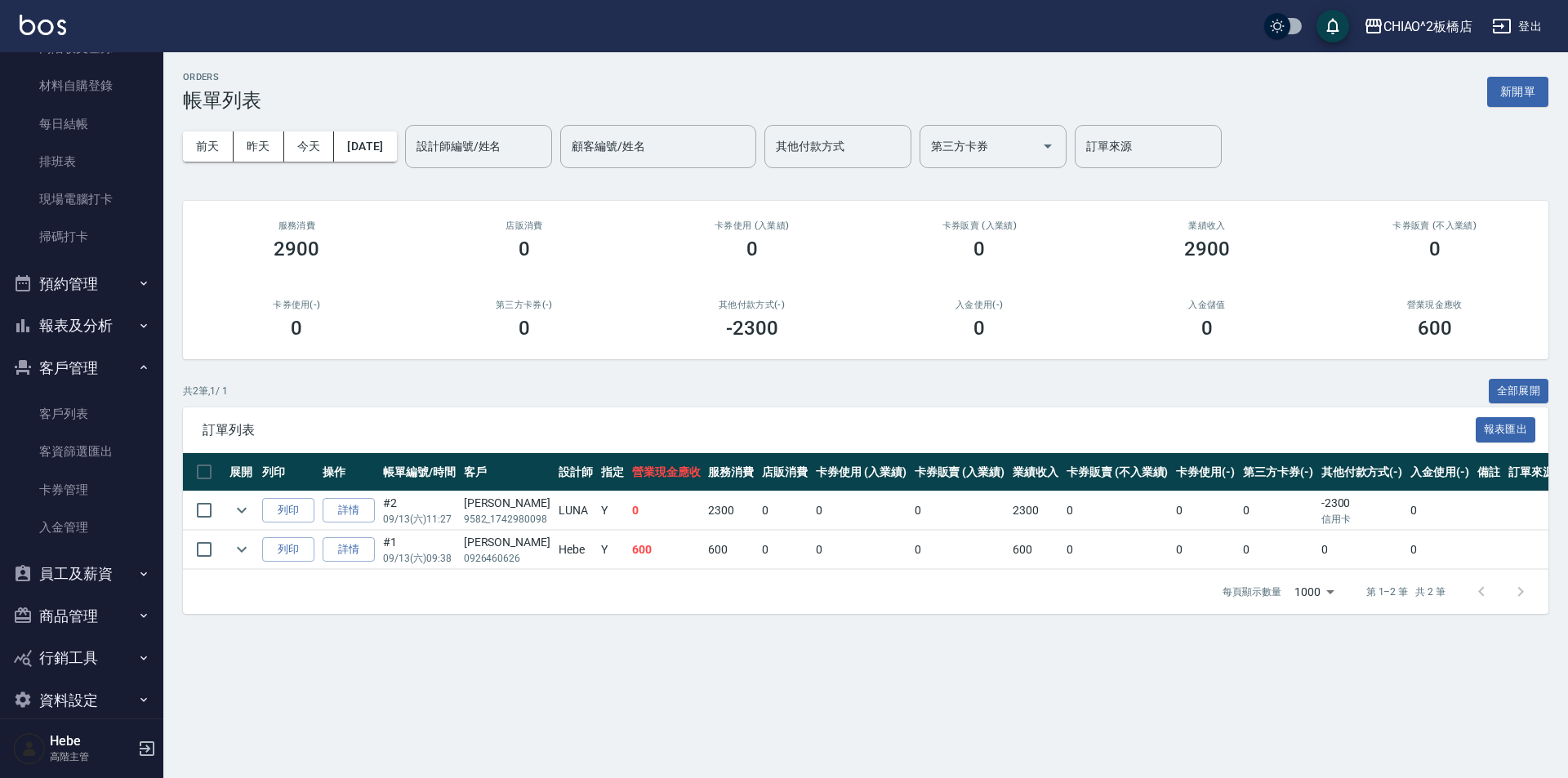
scroll to position [326, 0]
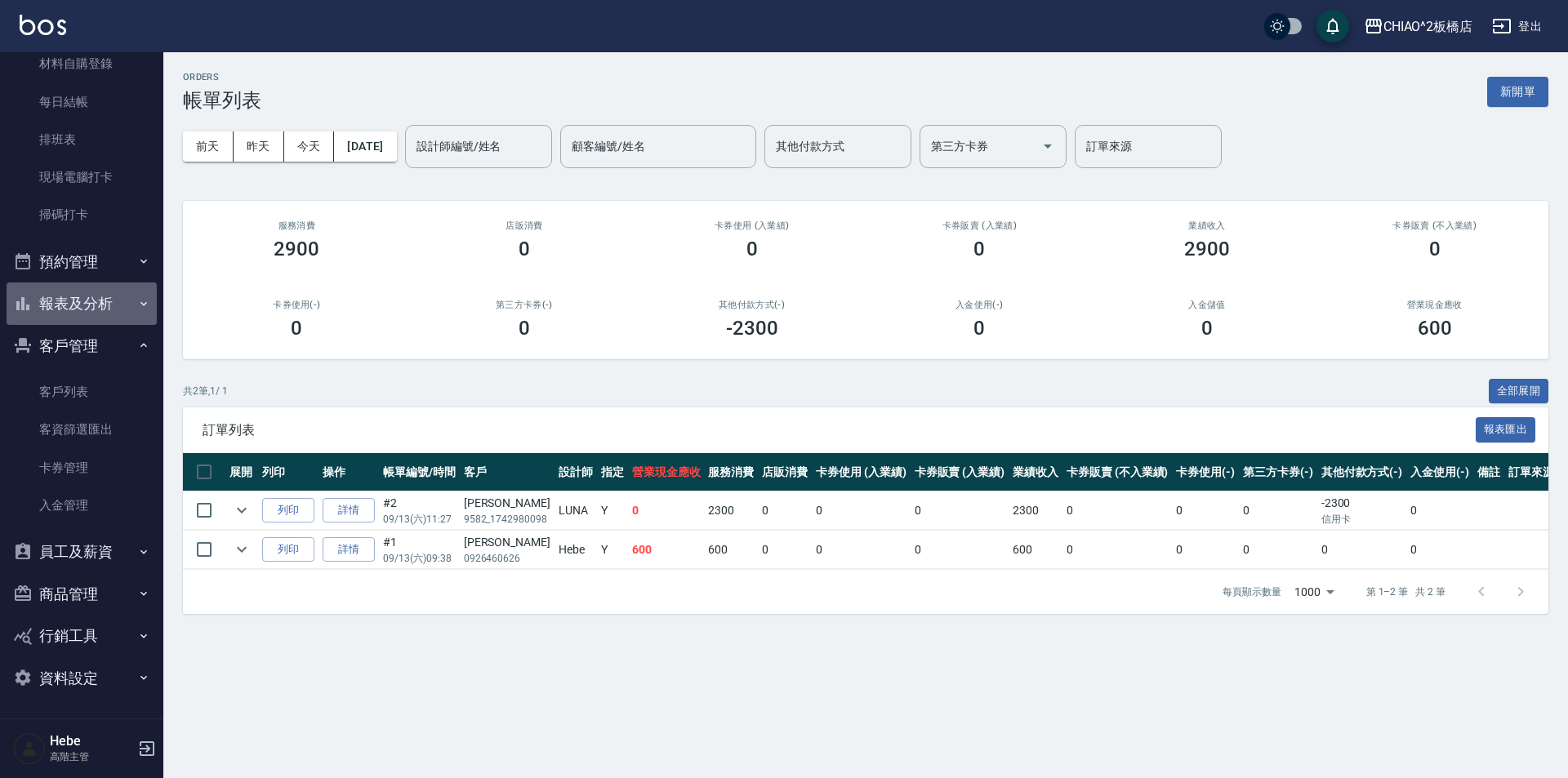
click at [108, 303] on button "報表及分析" at bounding box center [82, 303] width 151 height 42
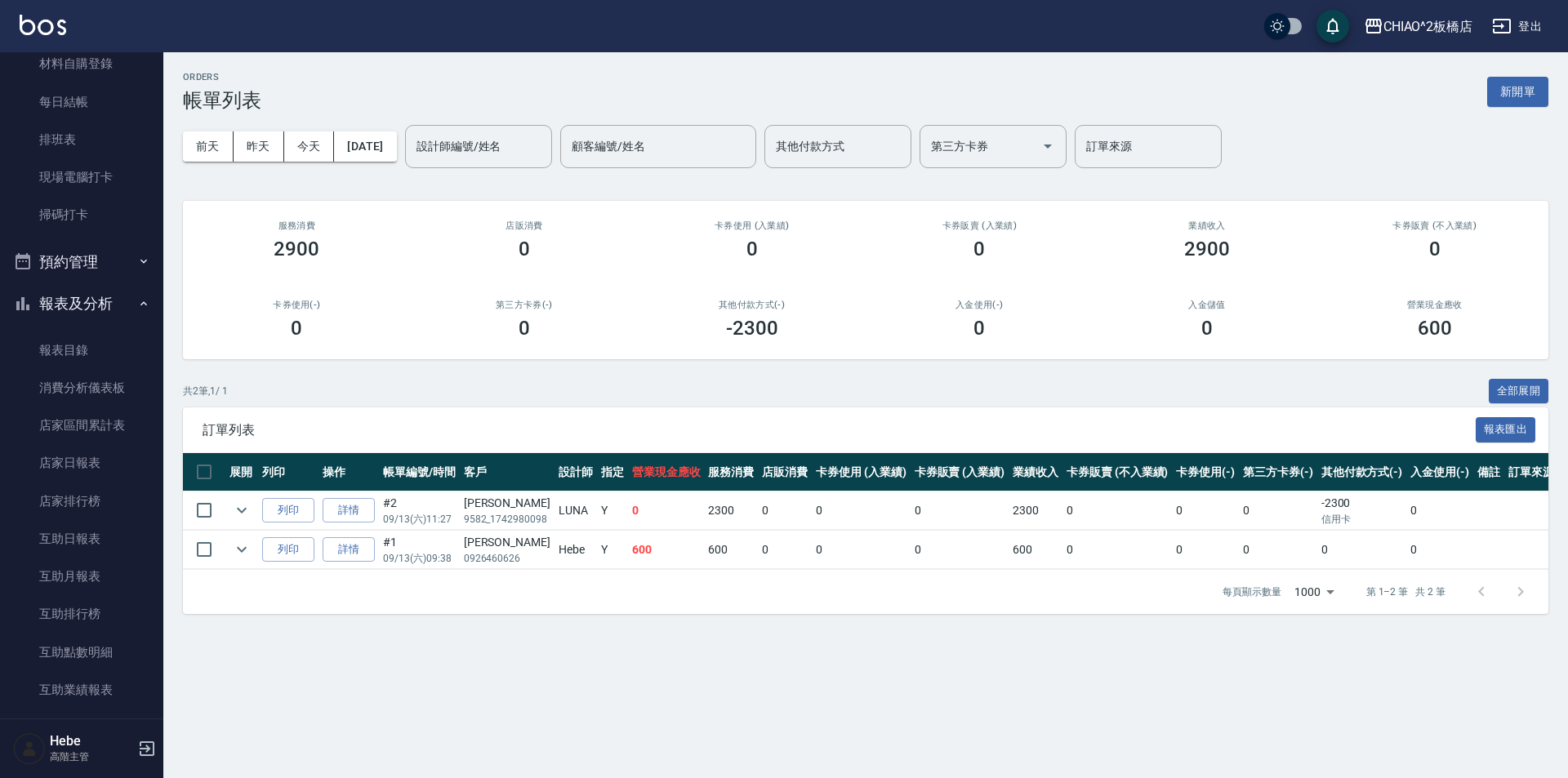
scroll to position [653, 0]
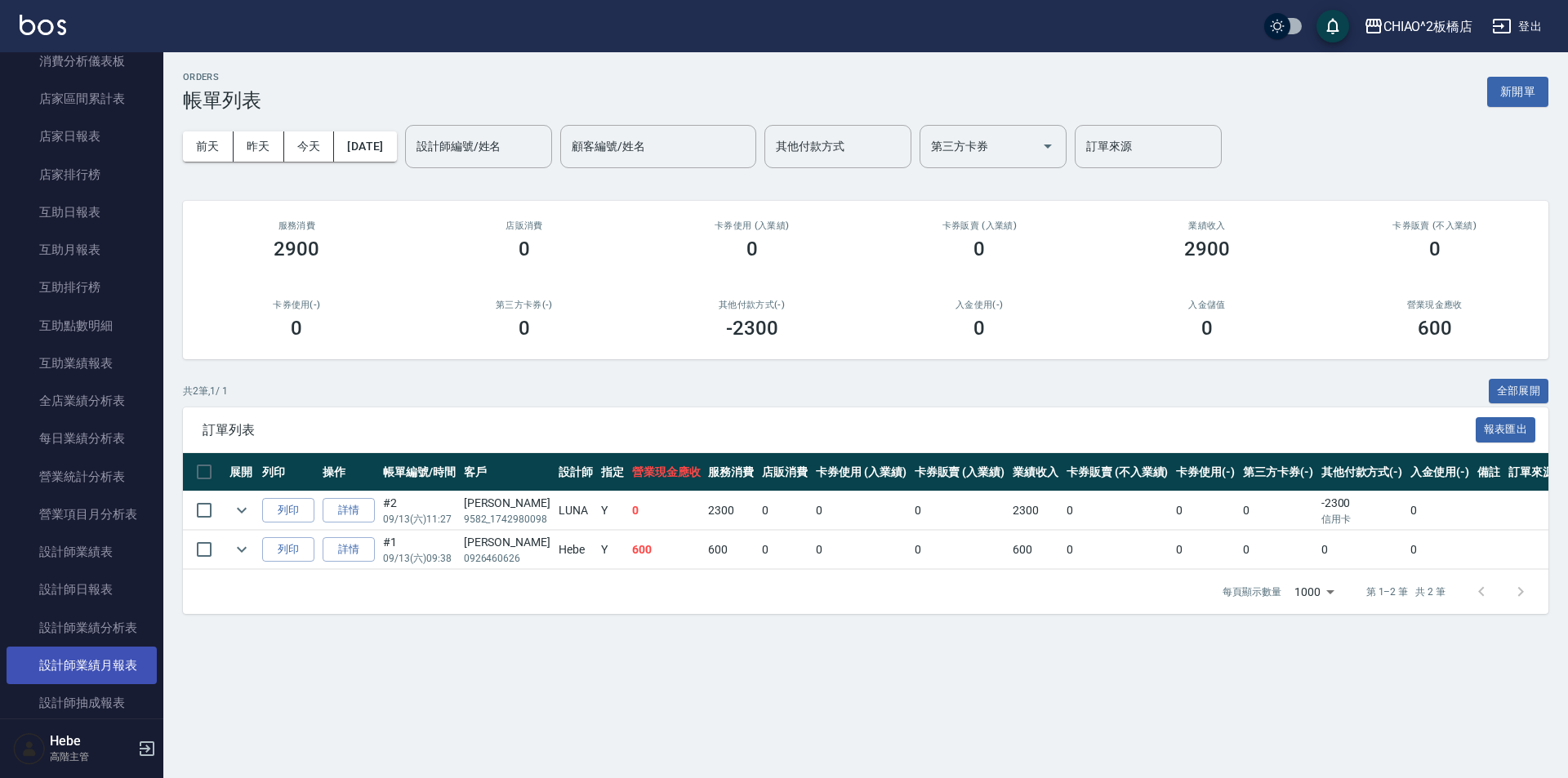
click at [122, 659] on link "設計師業績月報表" at bounding box center [82, 665] width 151 height 38
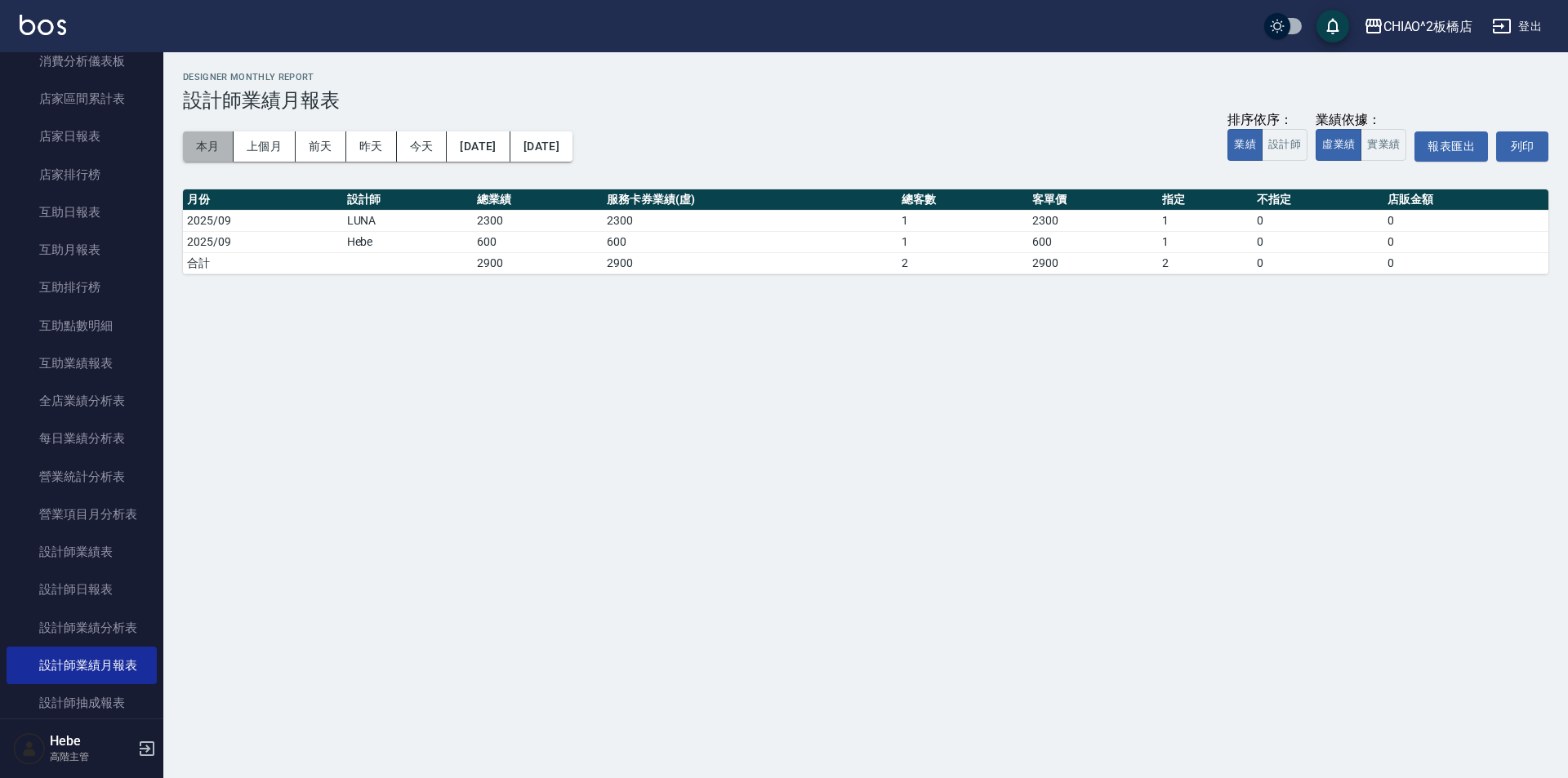
click at [215, 151] on button "本月" at bounding box center [208, 147] width 51 height 30
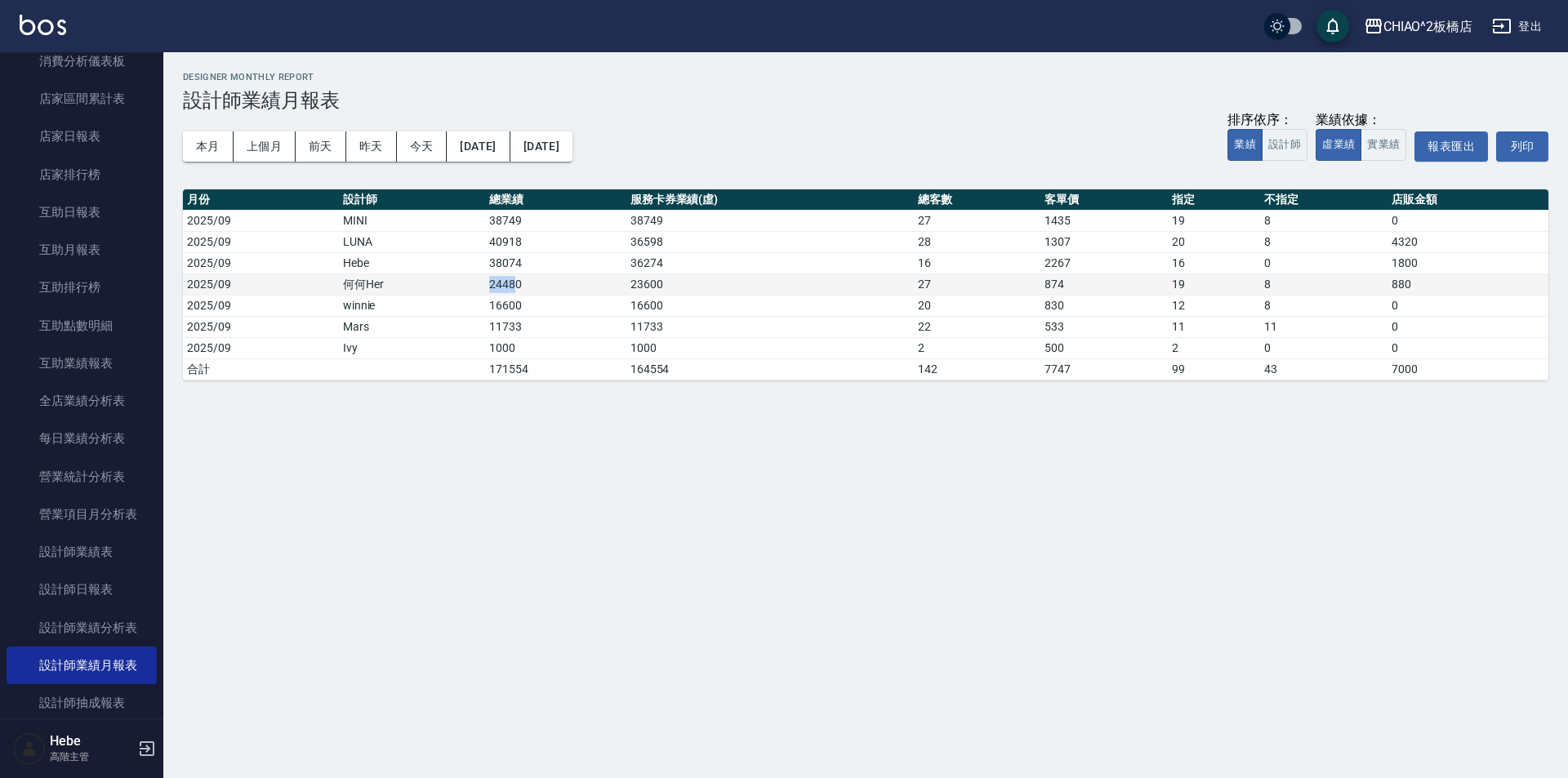
drag, startPoint x: 517, startPoint y: 274, endPoint x: 488, endPoint y: 284, distance: 30.7
click at [488, 284] on td "24480" at bounding box center [556, 284] width 141 height 22
drag, startPoint x: 538, startPoint y: 284, endPoint x: 480, endPoint y: 291, distance: 58.4
click at [480, 291] on tr "2025/09 何何Her 24480 23600 27 874 19 8 880" at bounding box center [865, 284] width 1366 height 22
drag, startPoint x: 527, startPoint y: 329, endPoint x: 518, endPoint y: 313, distance: 18.4
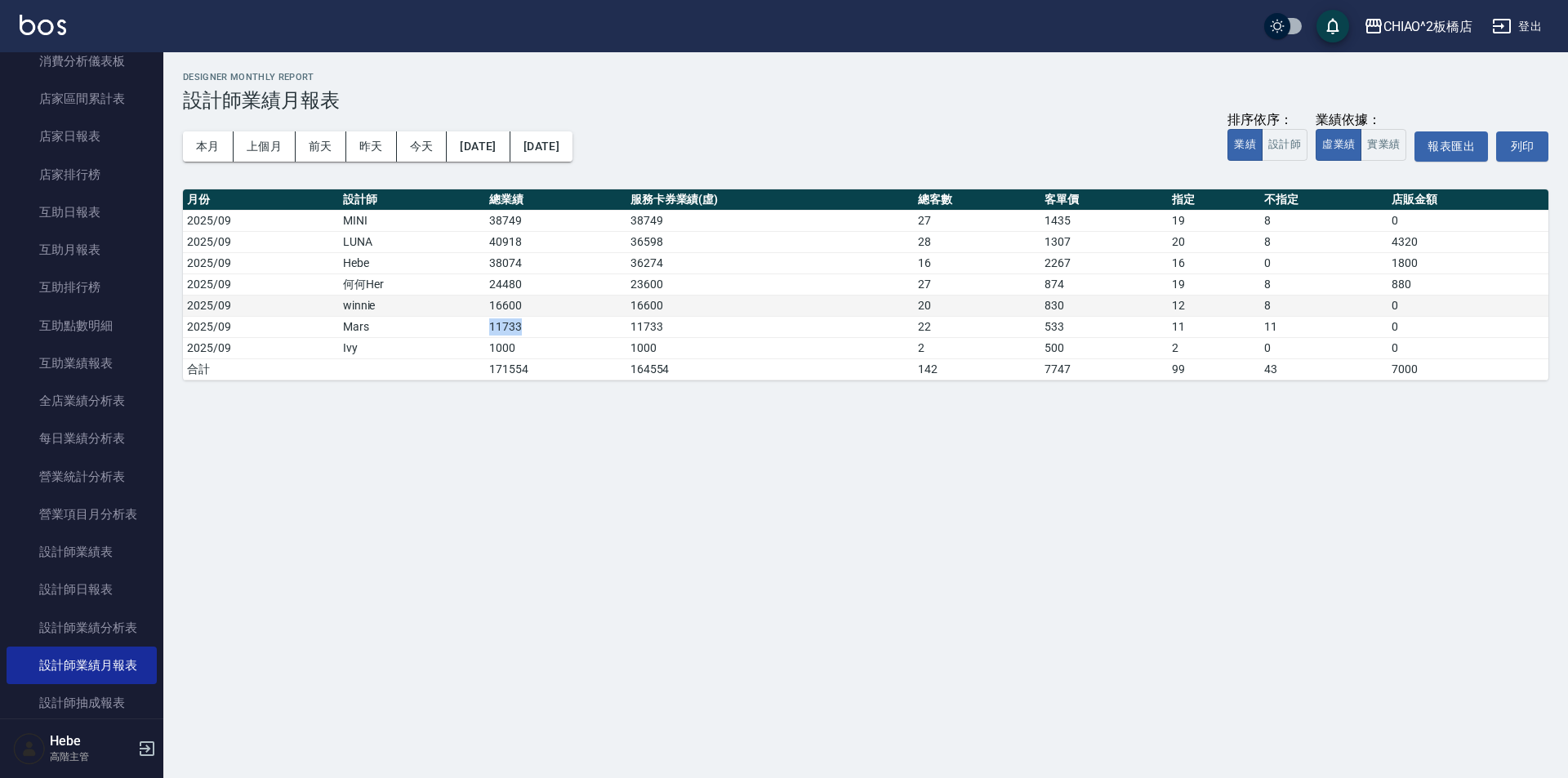
click at [491, 325] on td "11733" at bounding box center [556, 326] width 141 height 22
drag, startPoint x: 538, startPoint y: 306, endPoint x: 511, endPoint y: 291, distance: 30.9
click at [472, 305] on tr "2025/09 winnie 16600 16600 20 830 12 8 0" at bounding box center [865, 305] width 1366 height 22
drag, startPoint x: 538, startPoint y: 282, endPoint x: 467, endPoint y: 284, distance: 71.0
click at [467, 284] on tr "2025/09 何何Her 24480 23600 27 874 19 8 880" at bounding box center [865, 284] width 1366 height 22
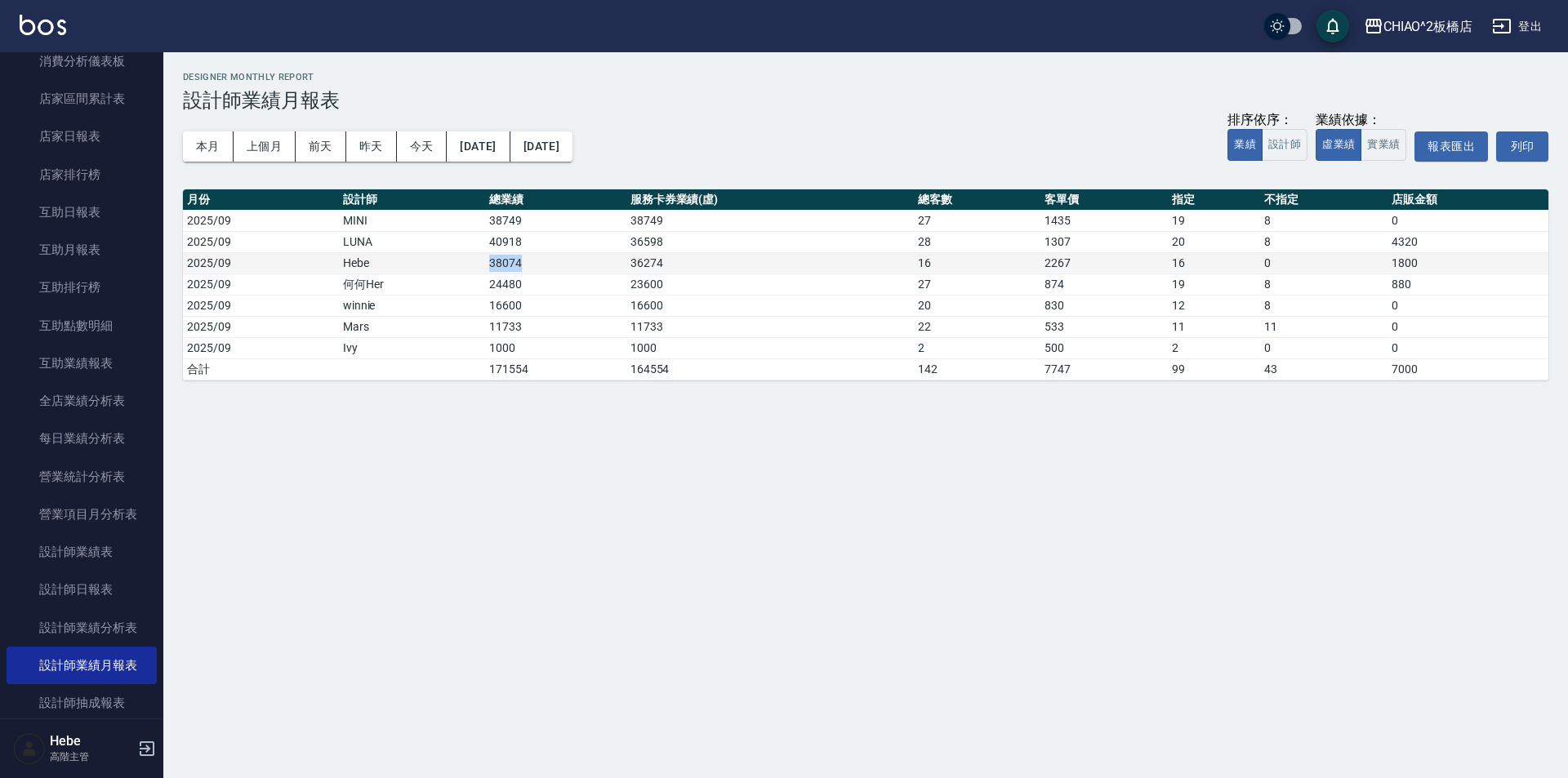
drag, startPoint x: 520, startPoint y: 261, endPoint x: 472, endPoint y: 261, distance: 48.0
click at [472, 261] on tr "2025/09 Hebe 38074 36274 16 2267 16 0 1800" at bounding box center [865, 262] width 1366 height 22
drag, startPoint x: 548, startPoint y: 235, endPoint x: 445, endPoint y: 238, distance: 103.0
click at [445, 238] on tr "2025/09 LUNA 40918 36598 28 1307 20 8 4320" at bounding box center [865, 242] width 1366 height 22
drag, startPoint x: 532, startPoint y: 224, endPoint x: 387, endPoint y: 245, distance: 146.5
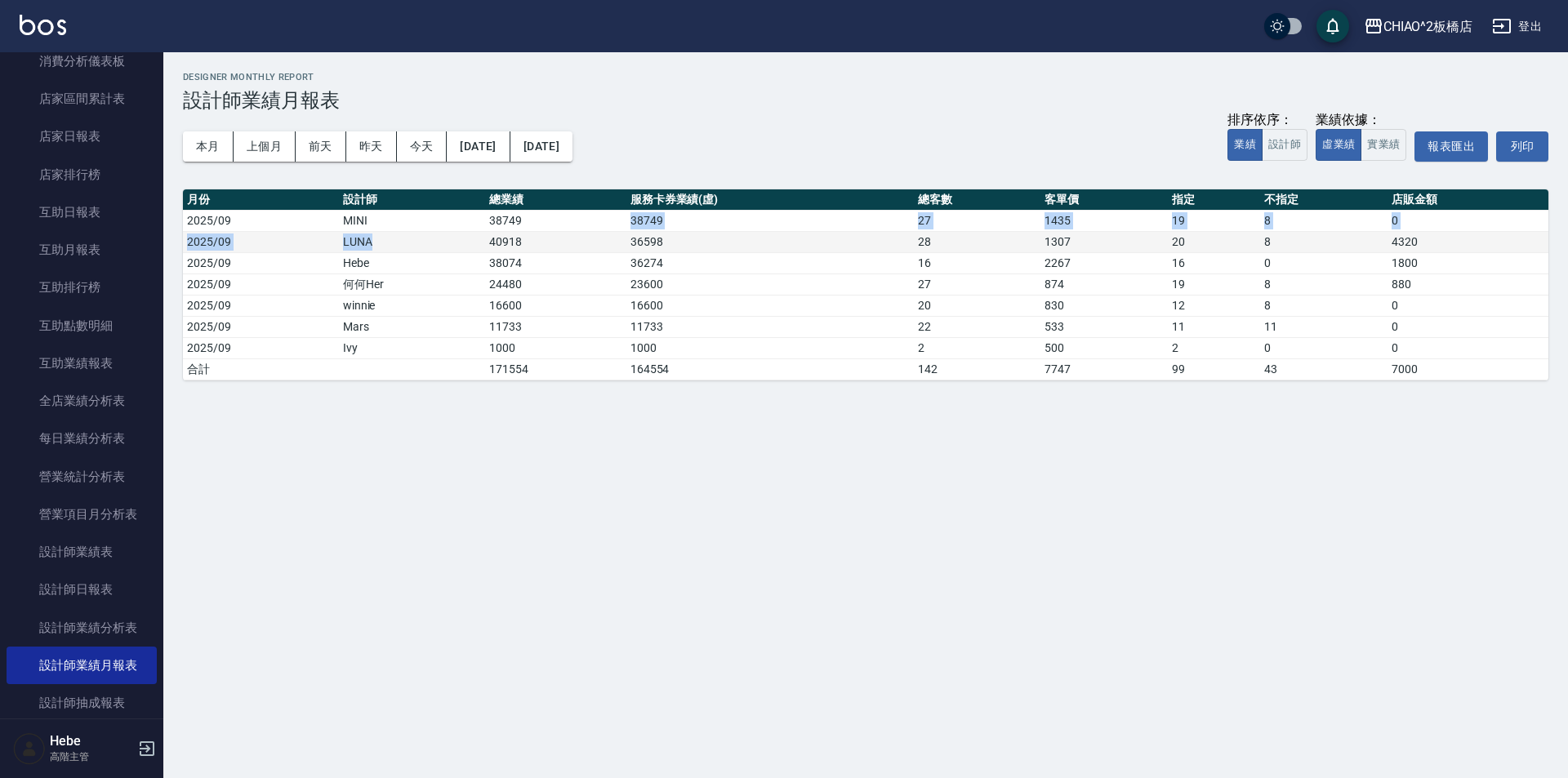
click at [411, 232] on tbody "2025/09 MINI 38749 38749 27 1435 19 8 0 2025/09 LUNA 40918 36598 28 1307 20 8 4…" at bounding box center [865, 294] width 1366 height 170
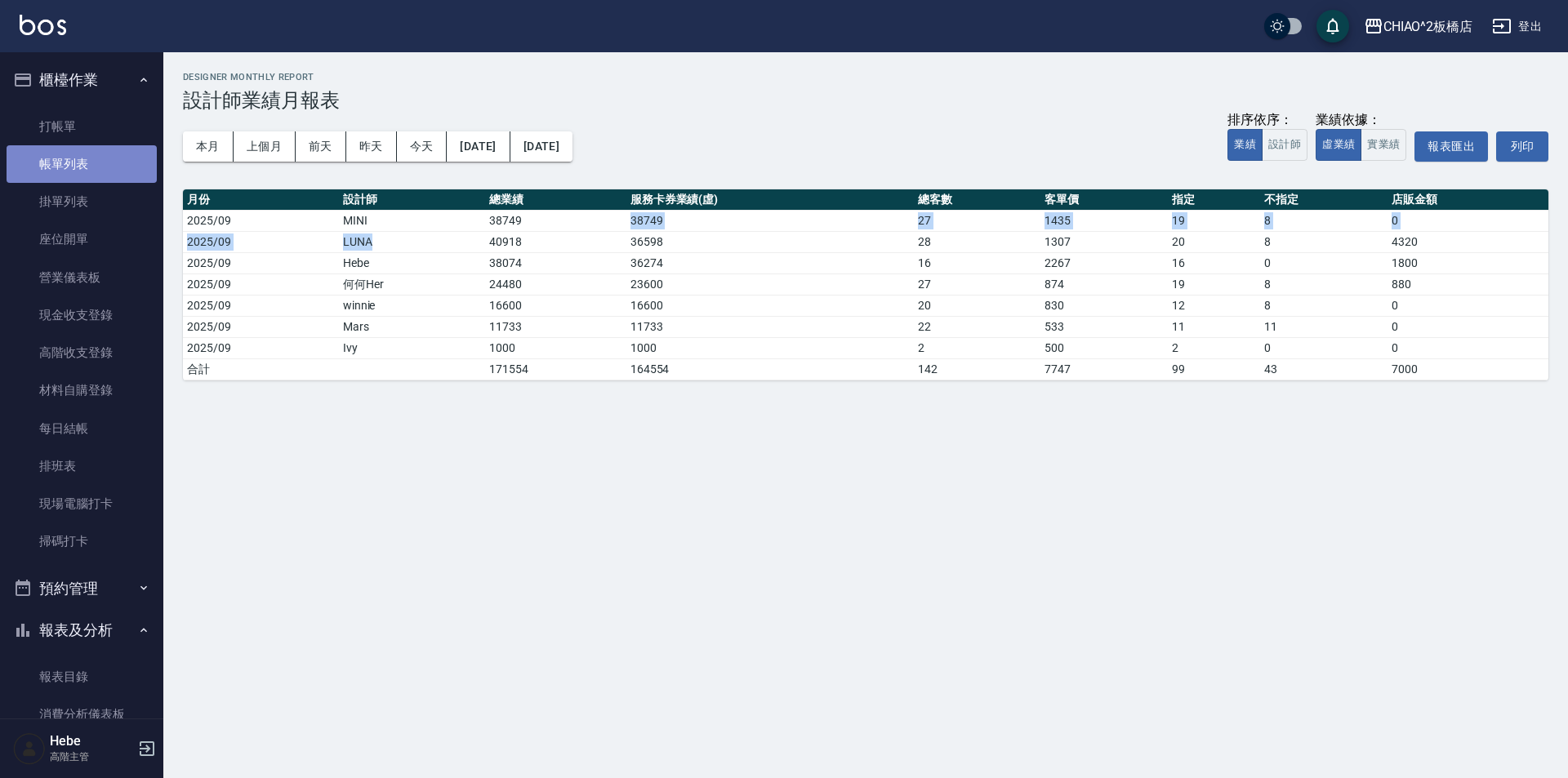
click at [81, 166] on link "帳單列表" at bounding box center [82, 164] width 151 height 38
click at [80, 117] on link "打帳單" at bounding box center [82, 127] width 151 height 38
